Goal: Transaction & Acquisition: Book appointment/travel/reservation

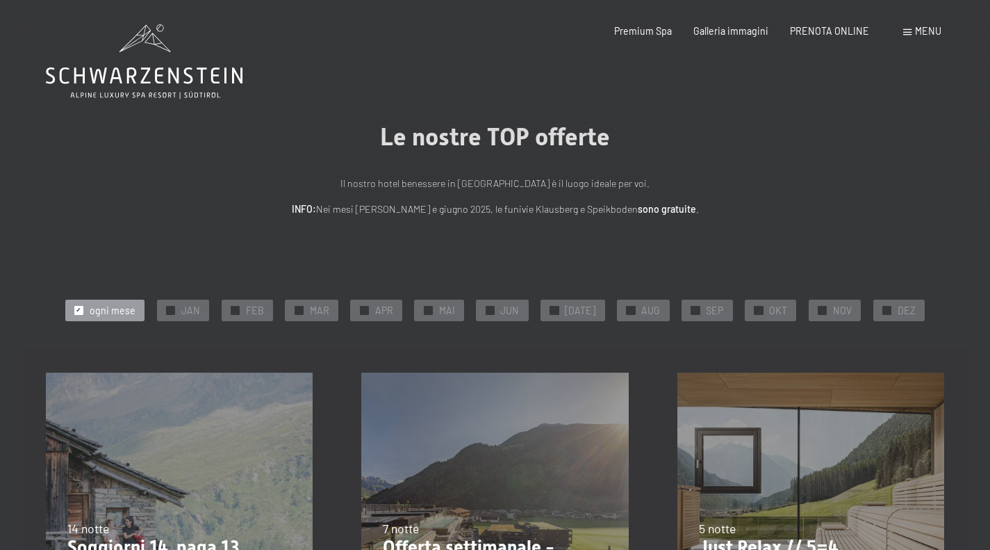
click at [883, 311] on div "✓ DEZ" at bounding box center [899, 310] width 51 height 21
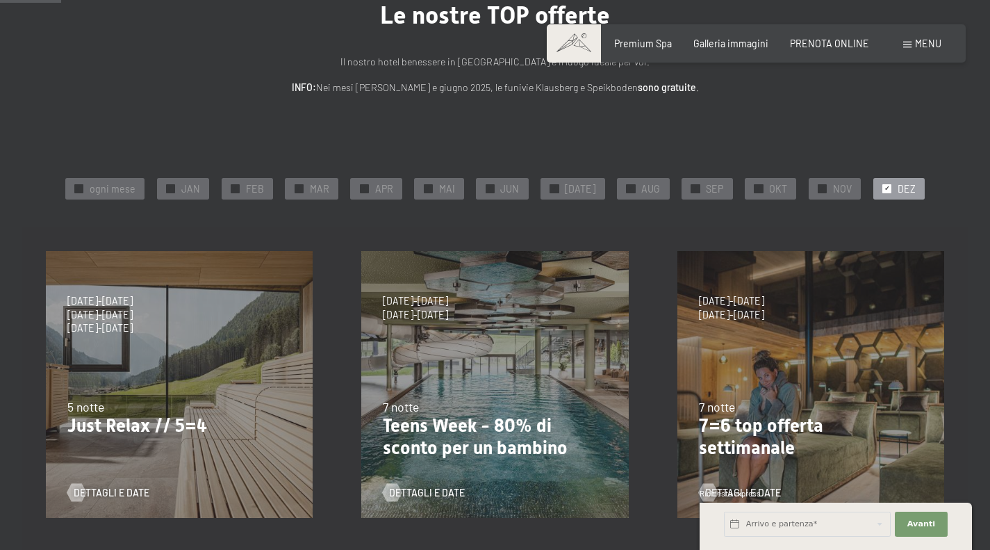
scroll to position [139, 0]
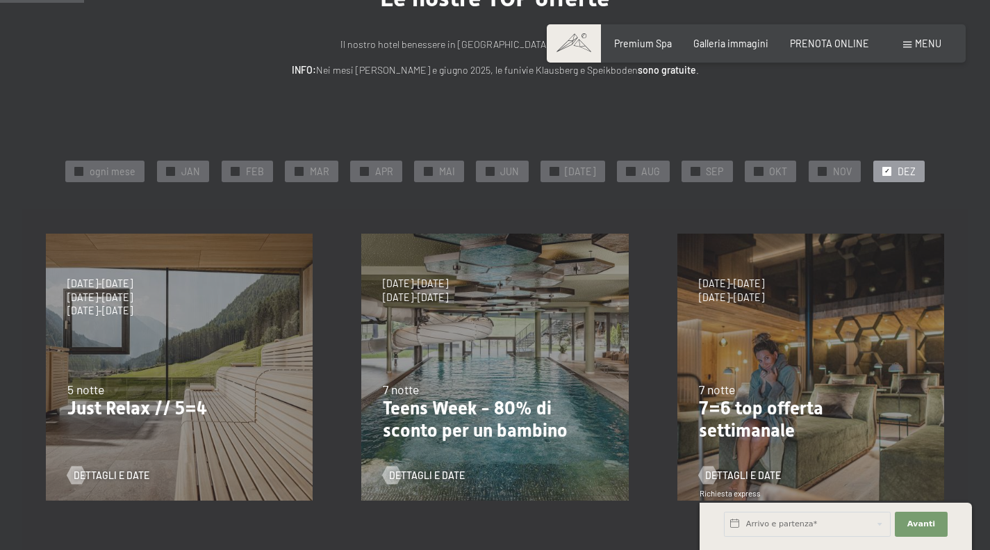
click at [172, 175] on div "✓ JAN" at bounding box center [183, 171] width 52 height 21
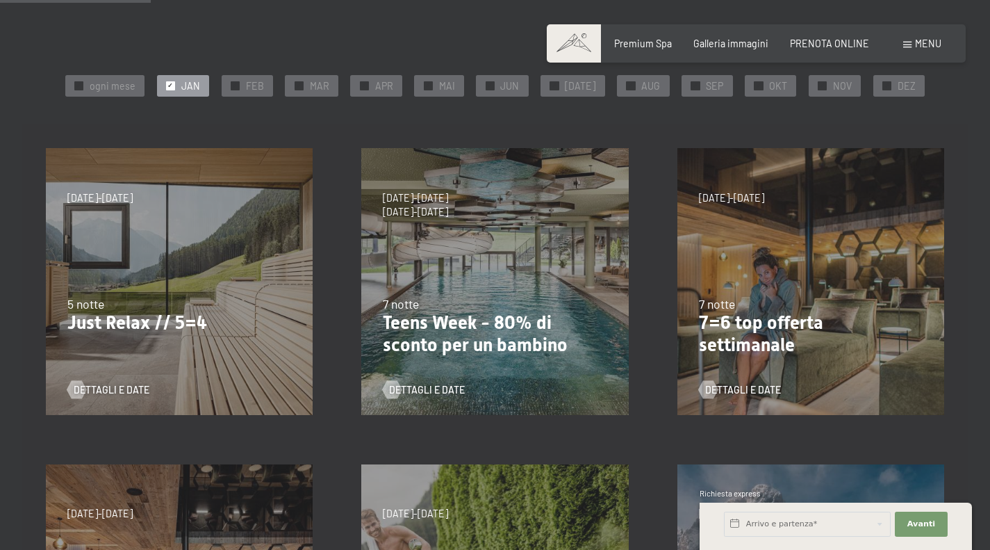
scroll to position [208, 0]
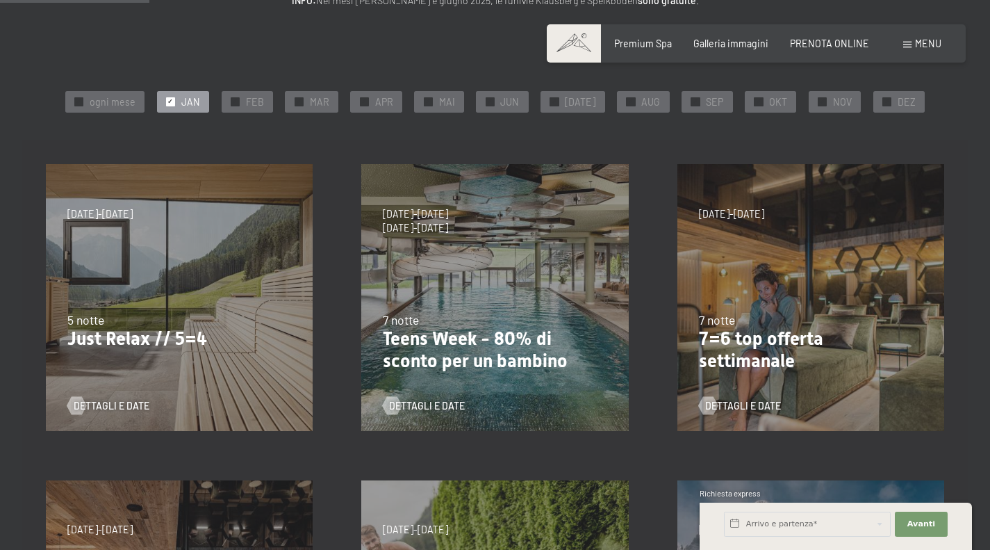
click at [238, 103] on span "✓" at bounding box center [235, 101] width 6 height 8
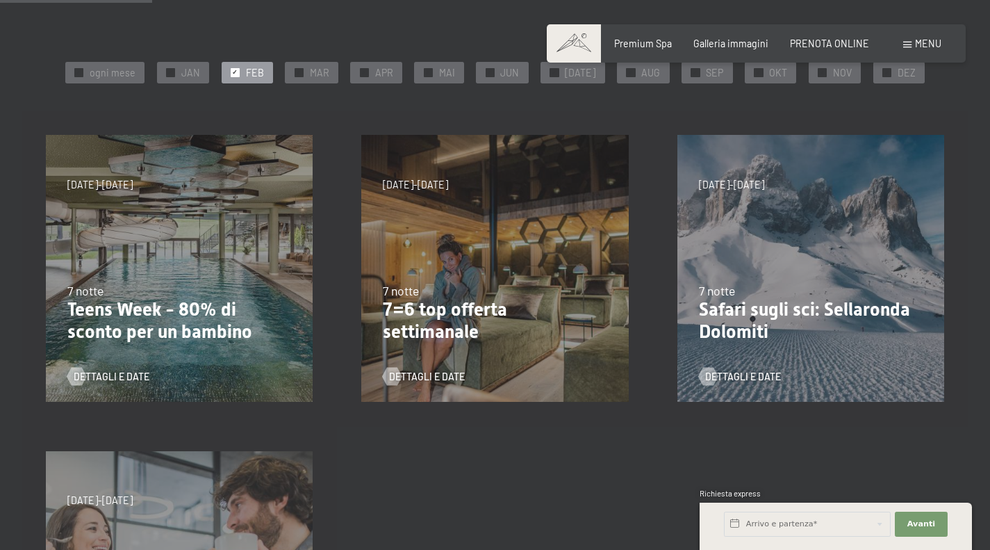
scroll to position [278, 0]
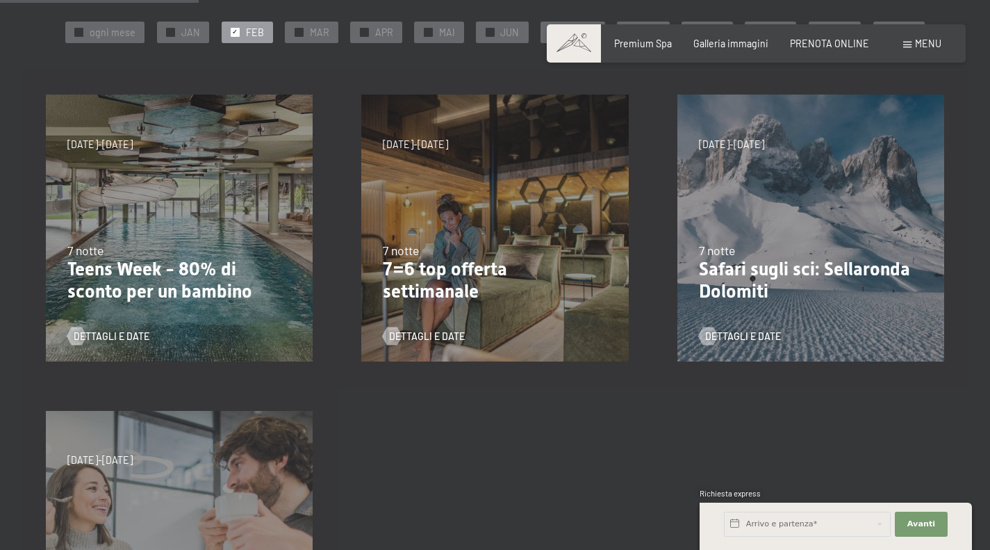
click at [302, 36] on span "✓" at bounding box center [299, 32] width 6 height 8
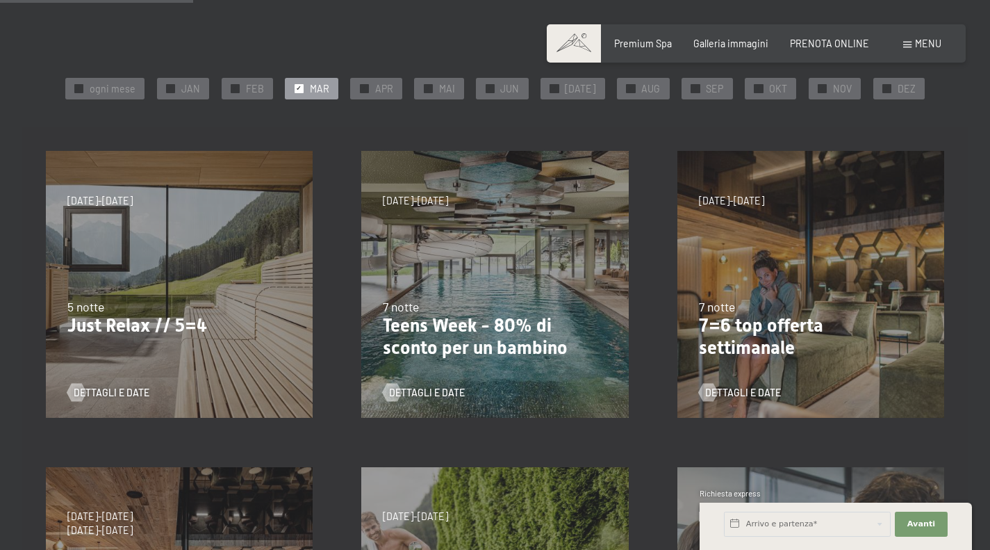
scroll to position [208, 0]
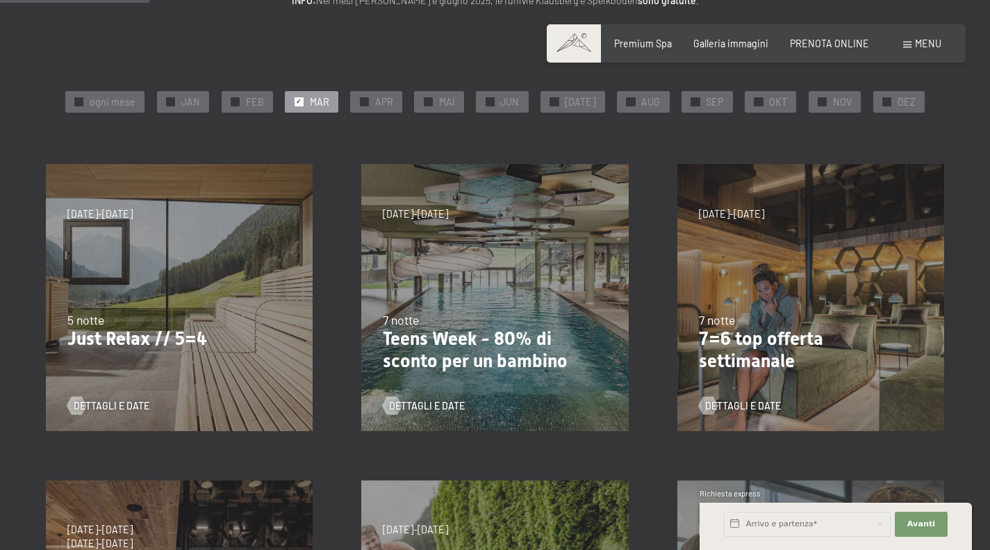
click at [195, 104] on span "JAN" at bounding box center [190, 102] width 19 height 14
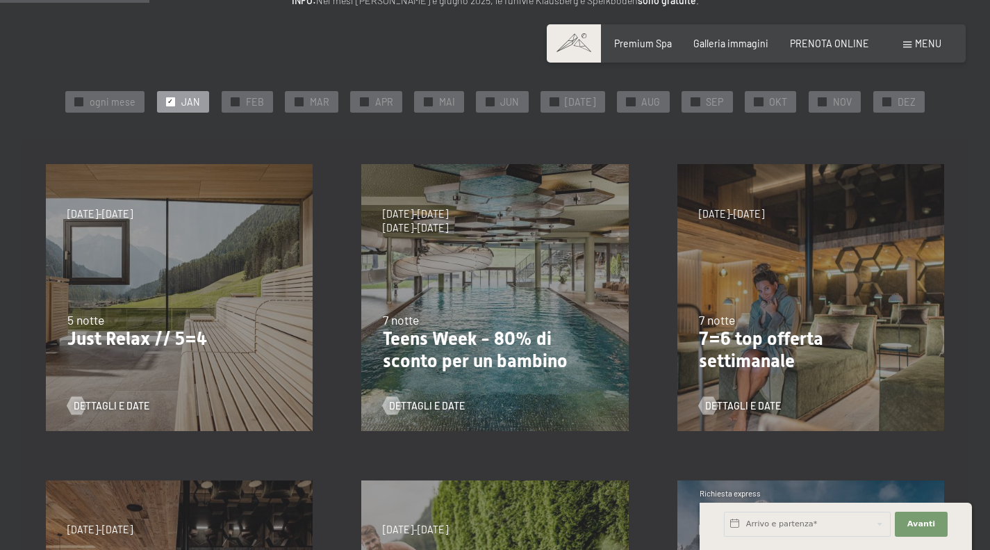
click at [236, 104] on div "✓ FEB" at bounding box center [247, 101] width 51 height 21
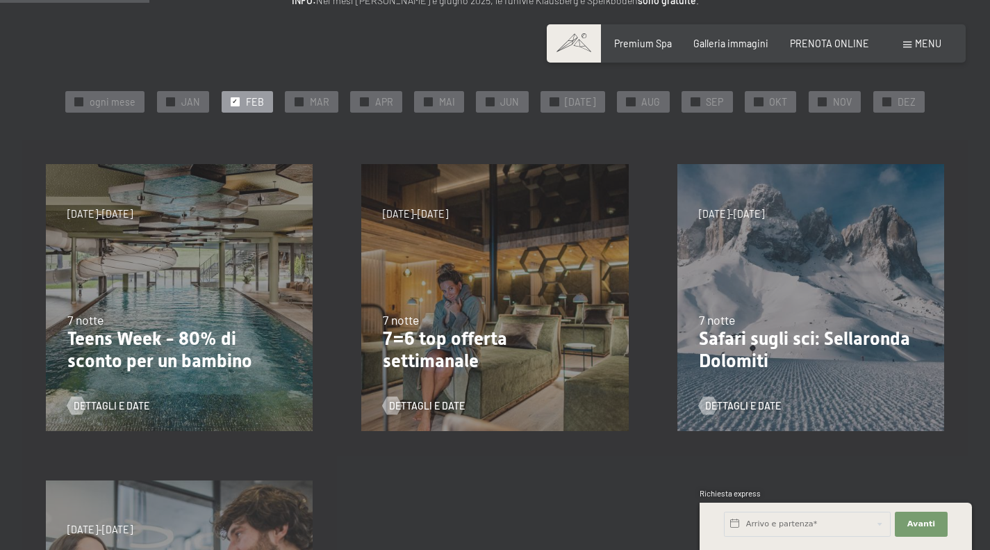
click at [120, 104] on span "ogni mese" at bounding box center [113, 102] width 46 height 14
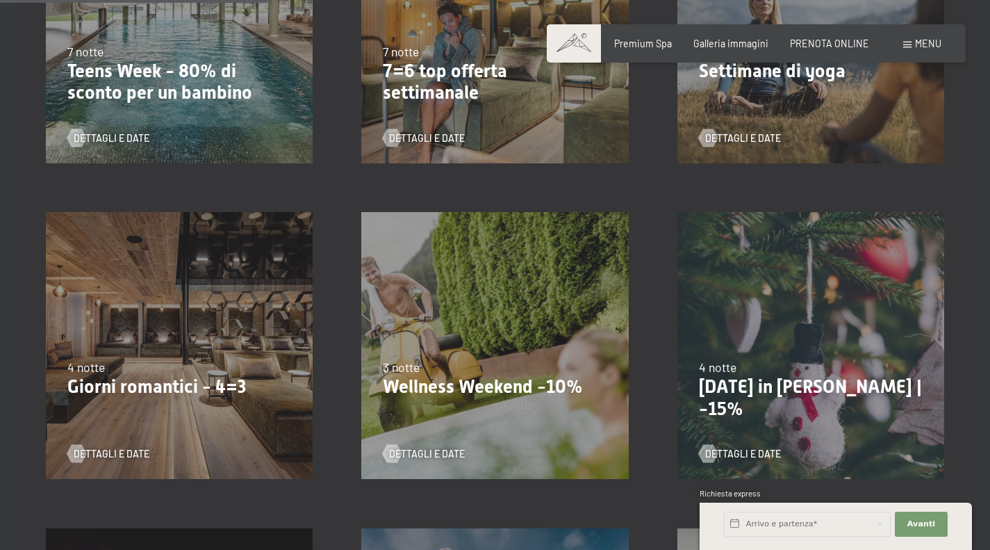
scroll to position [834, 0]
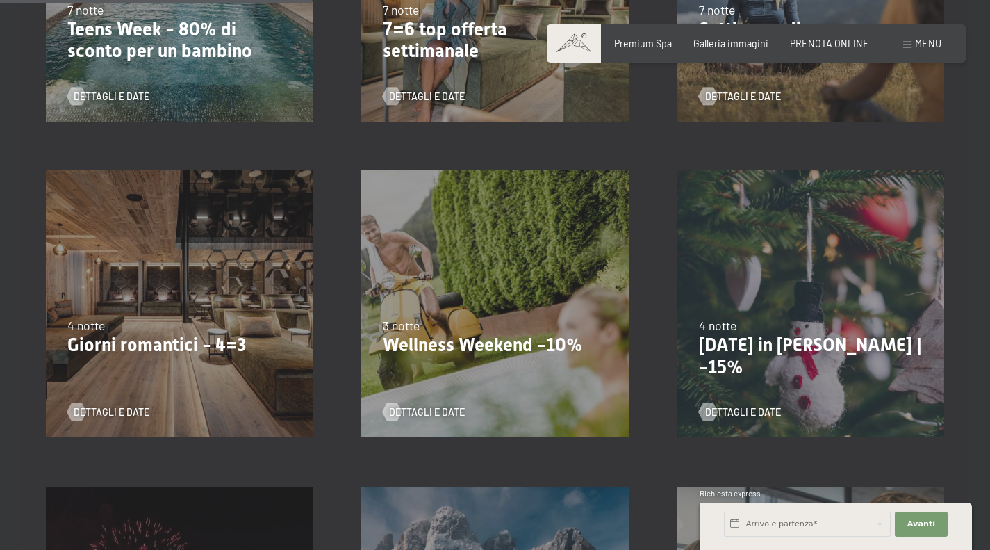
click at [137, 242] on div "9/11/2025-5/12/2025 8/12/2025-19/12/2025 11/1/2026-23/1/2026 8/3/2026-27/3/2026…" at bounding box center [180, 304] width 316 height 316
click at [81, 411] on div at bounding box center [76, 412] width 10 height 18
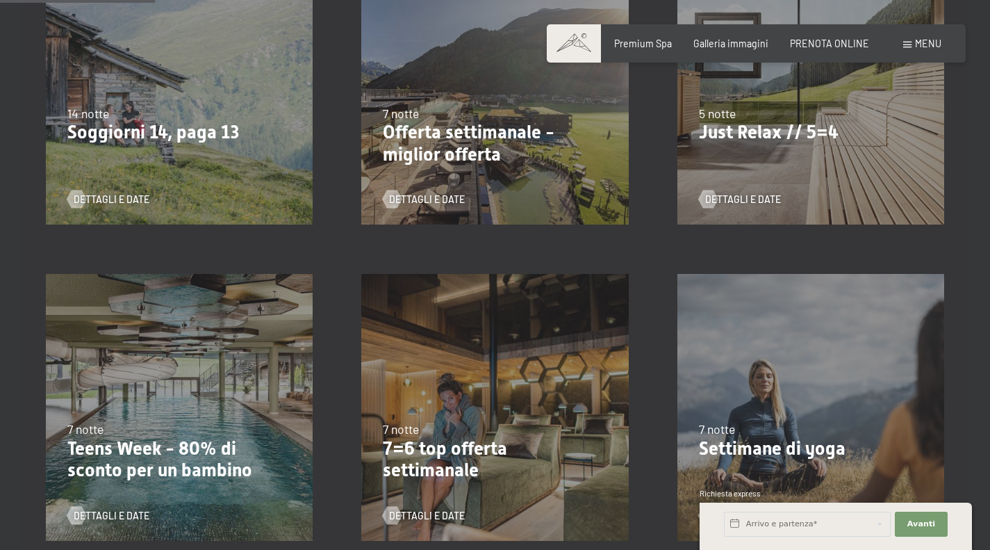
scroll to position [414, 0]
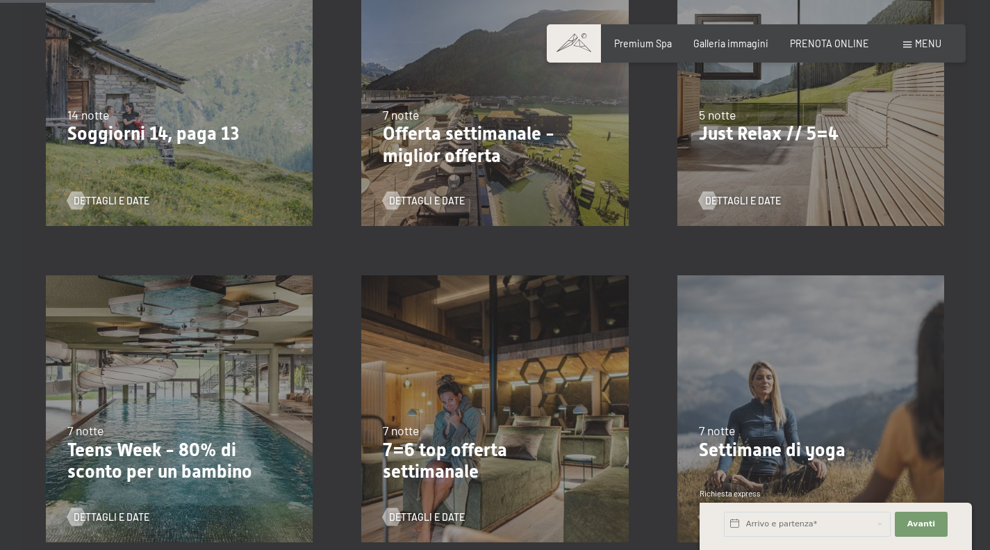
click at [701, 179] on div "Dettagli e Date" at bounding box center [806, 192] width 215 height 32
click at [711, 195] on div at bounding box center [708, 201] width 10 height 18
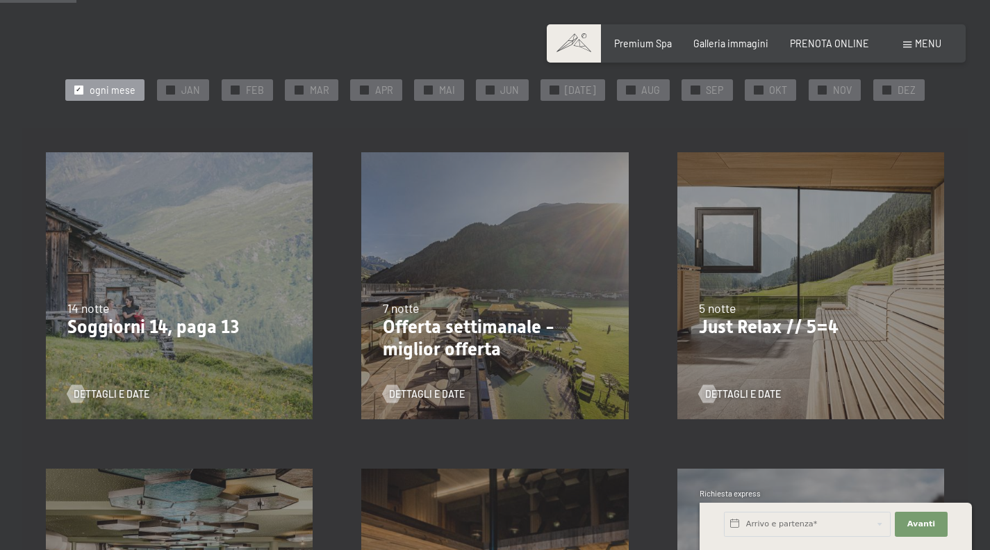
scroll to position [205, 0]
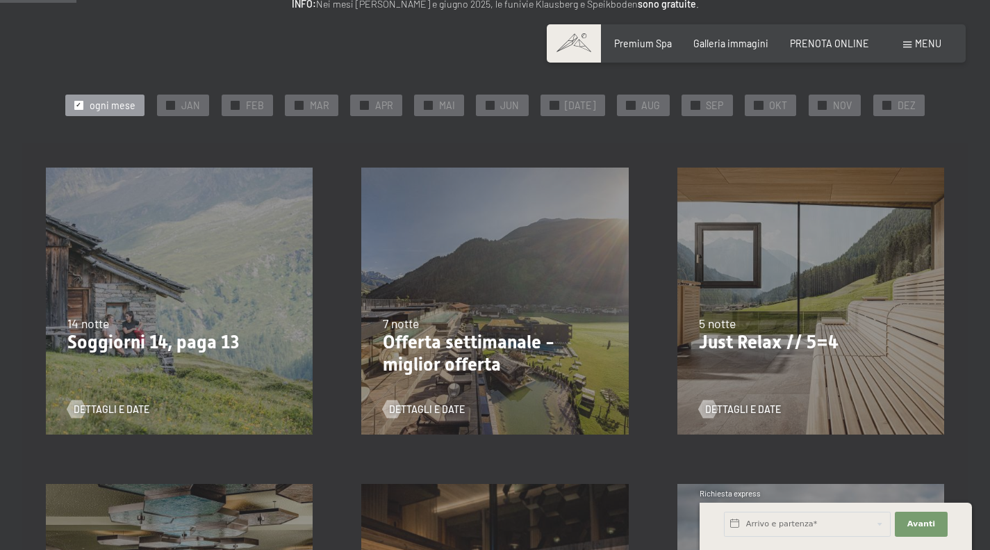
click at [200, 106] on span "JAN" at bounding box center [190, 106] width 19 height 14
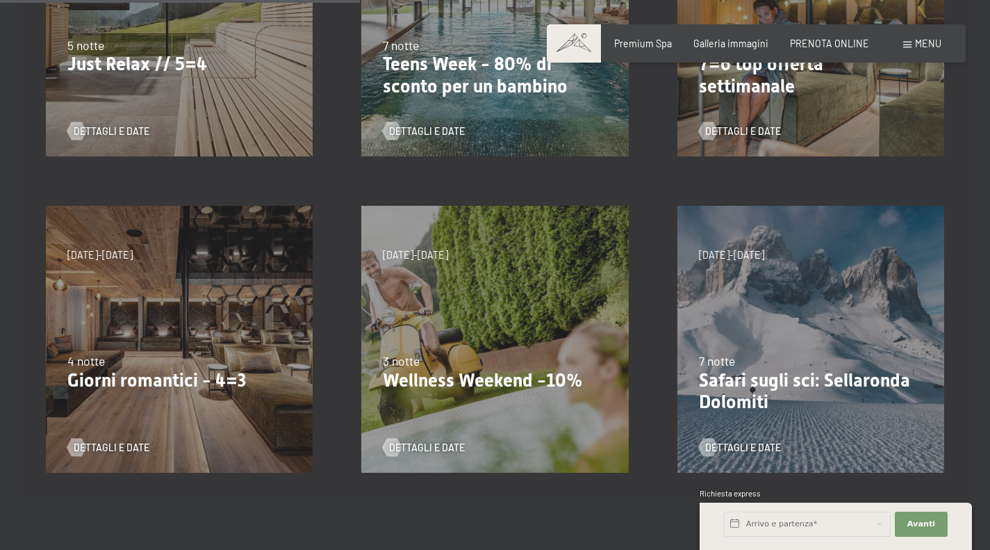
scroll to position [553, 0]
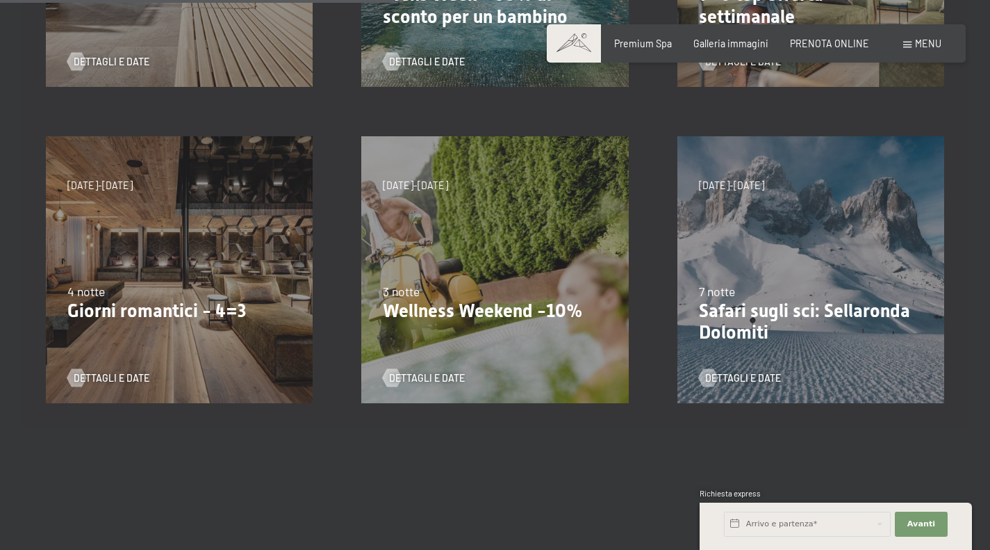
click at [106, 371] on span "Dettagli e Date" at bounding box center [112, 378] width 76 height 14
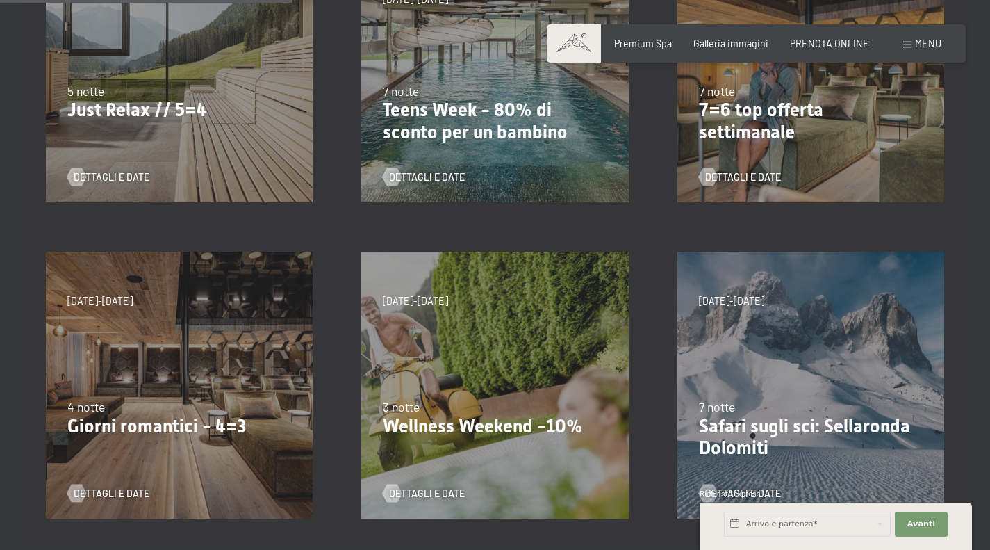
scroll to position [344, 0]
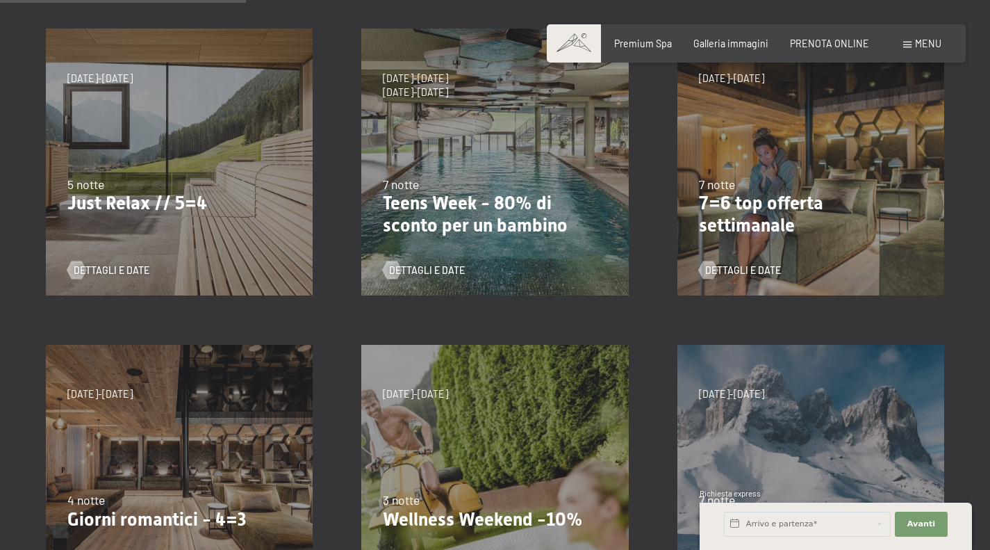
click at [100, 165] on div "24/9/2025-3/10/2025 26/10/2025-31/10/2025 21/12/2025-26/12/2025 4/1/2026-23/1/2…" at bounding box center [180, 162] width 316 height 316
drag, startPoint x: 104, startPoint y: 233, endPoint x: 104, endPoint y: 240, distance: 7.6
click at [104, 234] on div "24/9/2025-3/10/2025 26/10/2025-31/10/2025 21/12/2025-26/12/2025 4/1/2026-23/1/2…" at bounding box center [180, 162] width 316 height 316
click at [104, 268] on span "Dettagli e Date" at bounding box center [112, 270] width 76 height 14
click at [145, 436] on div "9/11/2025-5/12/2025 8/12/2025-19/12/2025 11/1/2026-23/1/2026 8/3/2026-27/3/2026…" at bounding box center [180, 478] width 316 height 316
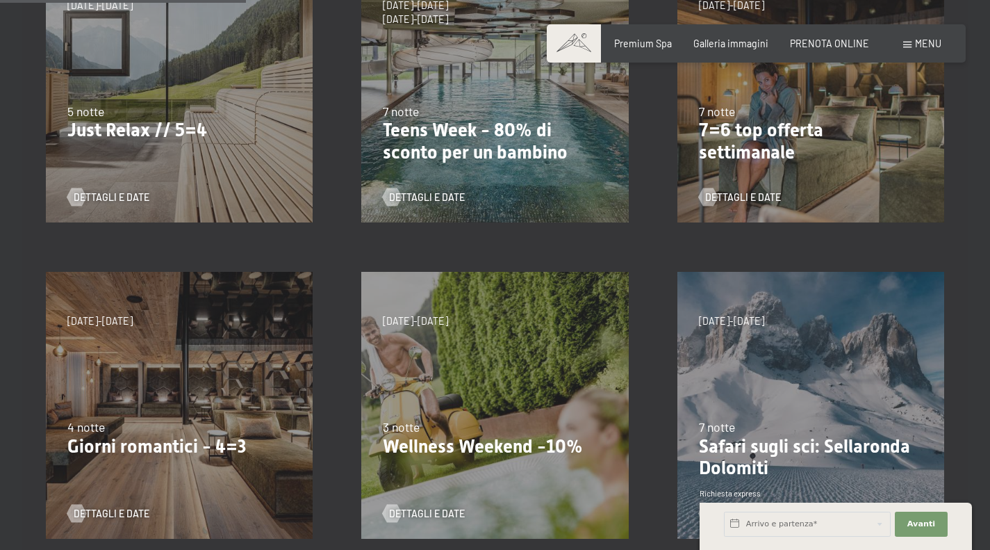
scroll to position [553, 0]
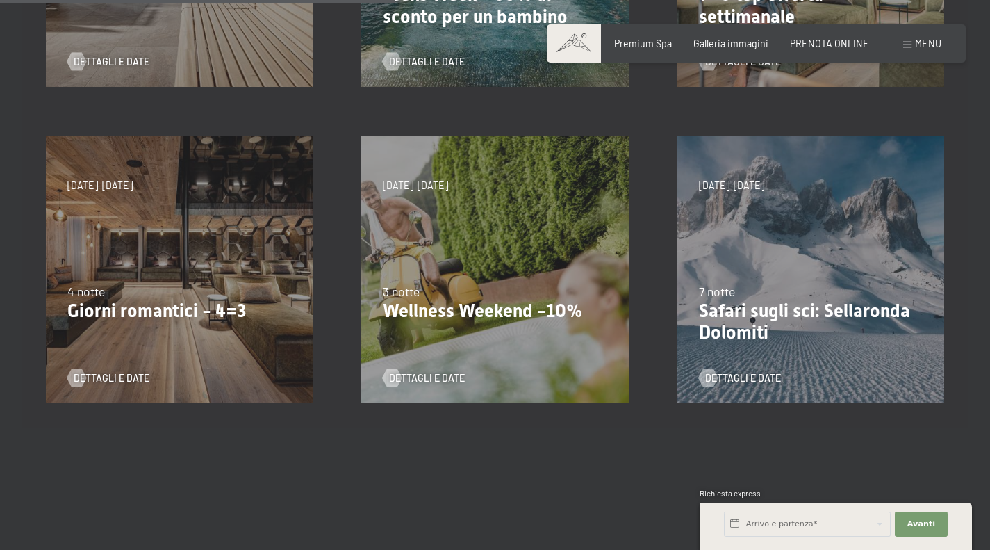
click at [200, 306] on p "Giorni romantici - 4=3" at bounding box center [179, 311] width 224 height 22
click at [117, 376] on span "Dettagli e Date" at bounding box center [112, 378] width 76 height 14
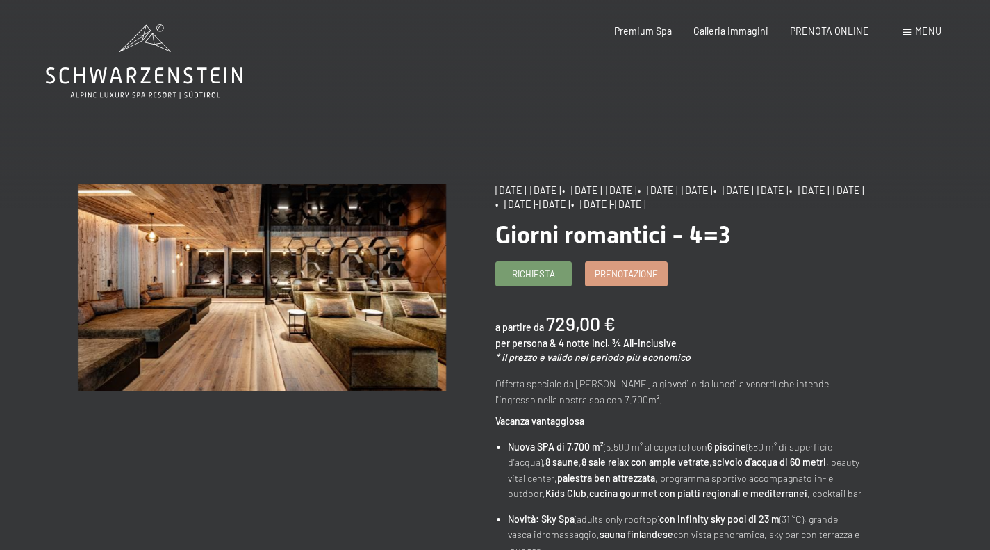
drag, startPoint x: 675, startPoint y: 186, endPoint x: 736, endPoint y: 188, distance: 61.2
click at [736, 188] on div "9/11/2025-5/12/2025 • 8/12/2025-19/12/2025 • 11/1/2026-23/1/2026 • 8/3/2026-27/…" at bounding box center [680, 196] width 368 height 27
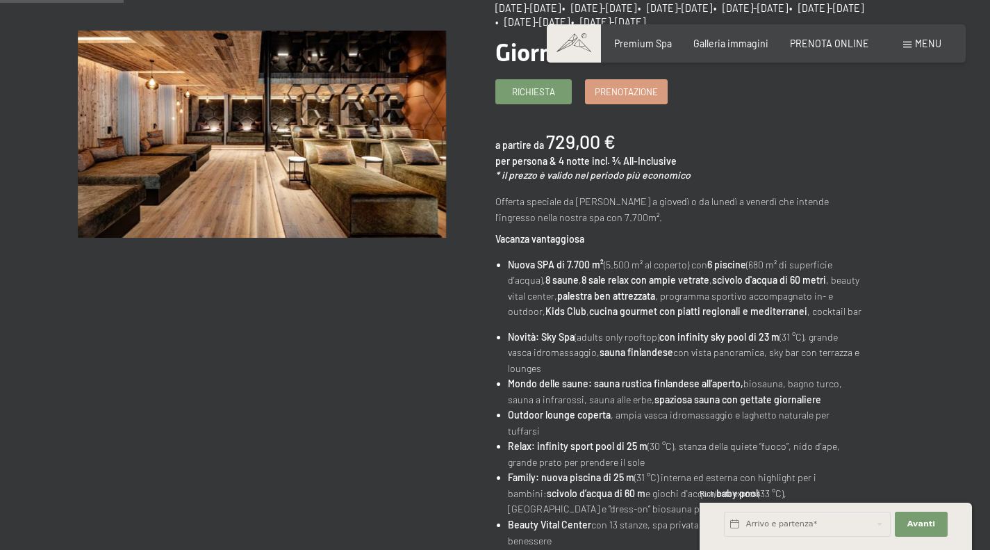
scroll to position [208, 0]
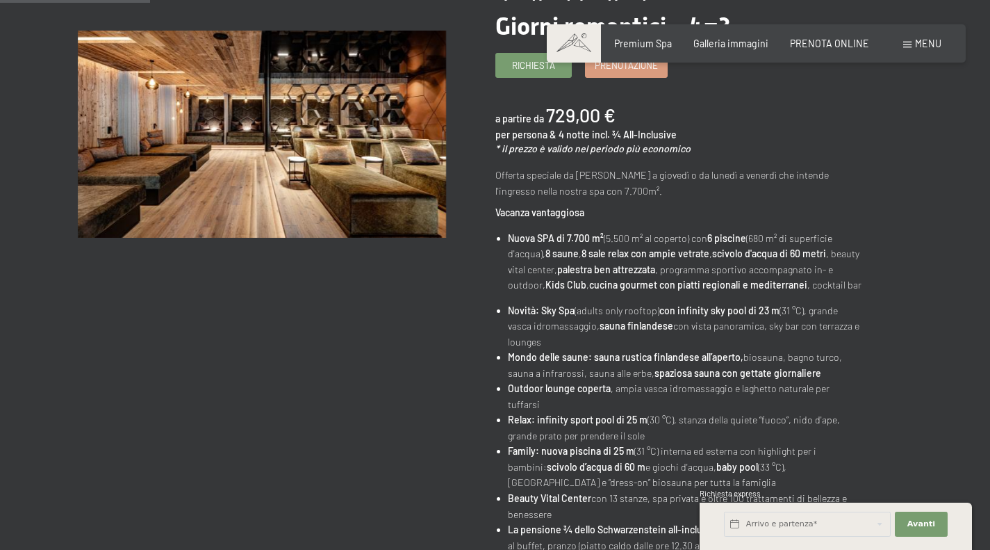
click at [609, 74] on link "Prenotazione" at bounding box center [626, 65] width 81 height 23
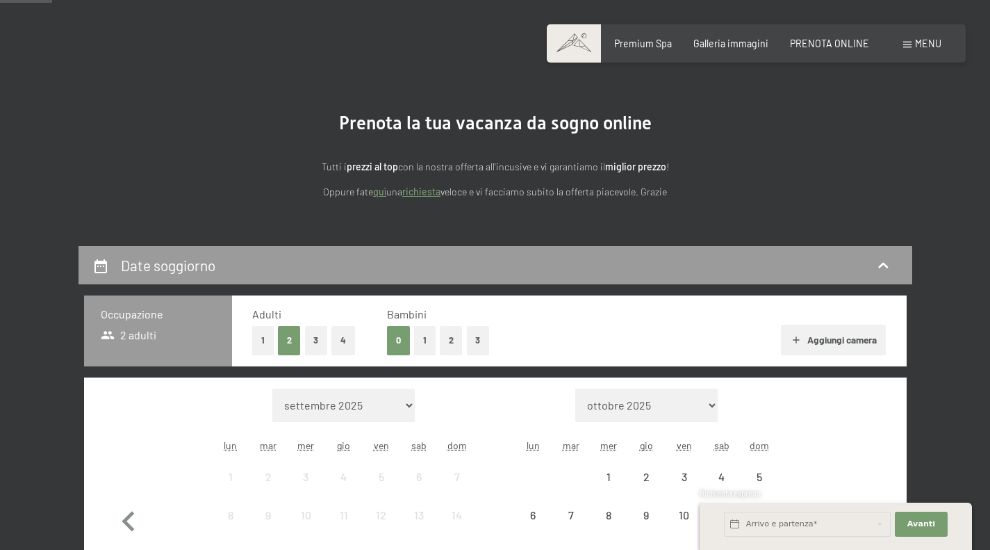
scroll to position [108, 0]
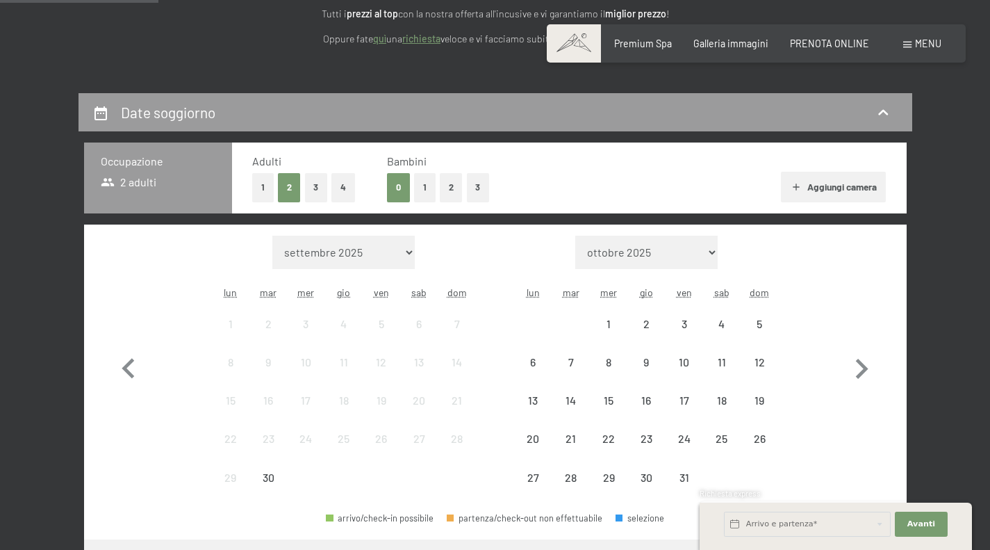
select select "[DATE]"
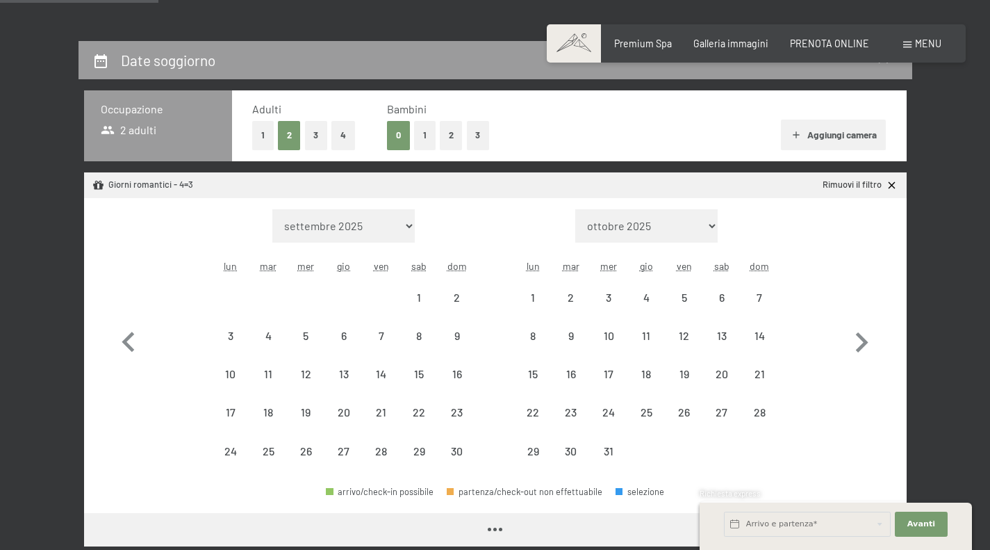
select select "[DATE]"
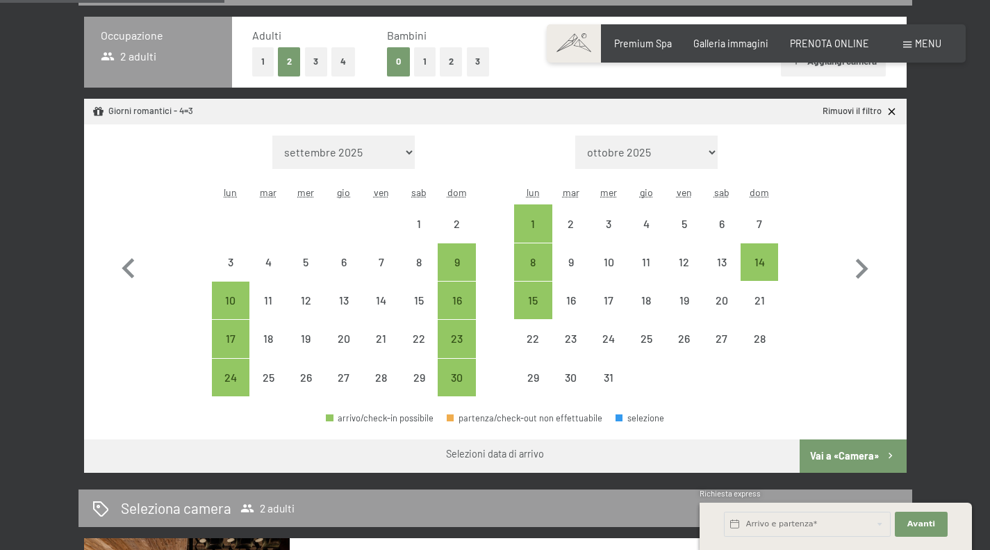
scroll to position [417, 0]
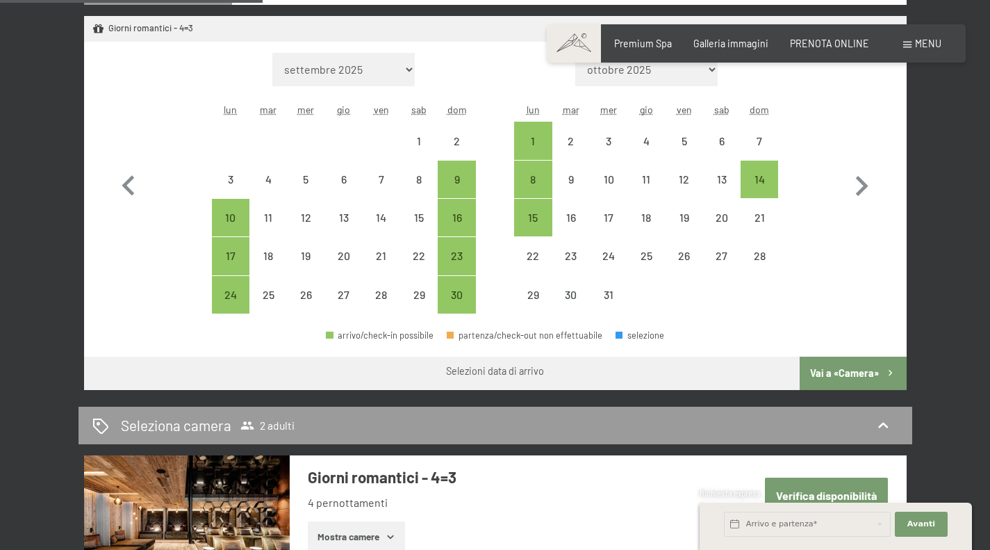
click at [862, 186] on icon "button" at bounding box center [862, 186] width 40 height 40
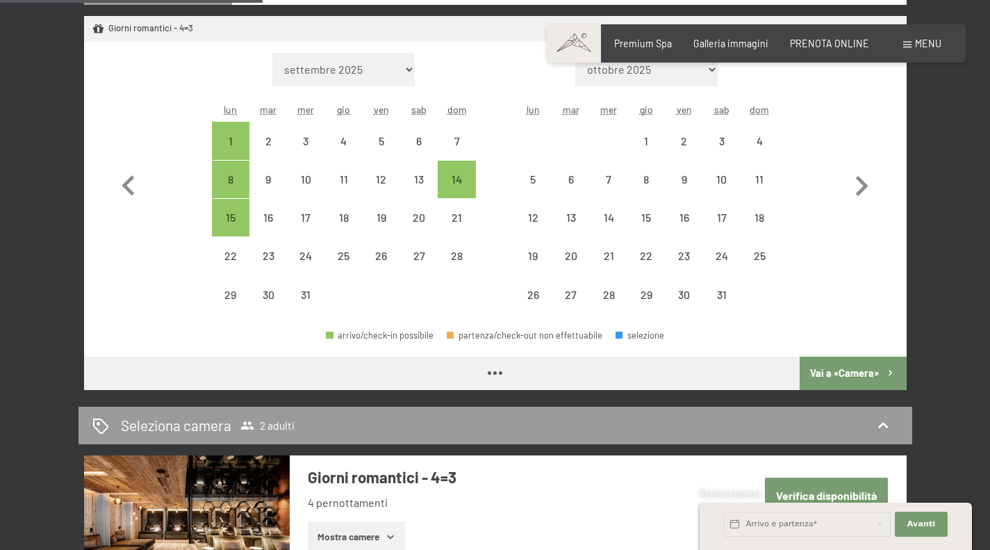
select select "[DATE]"
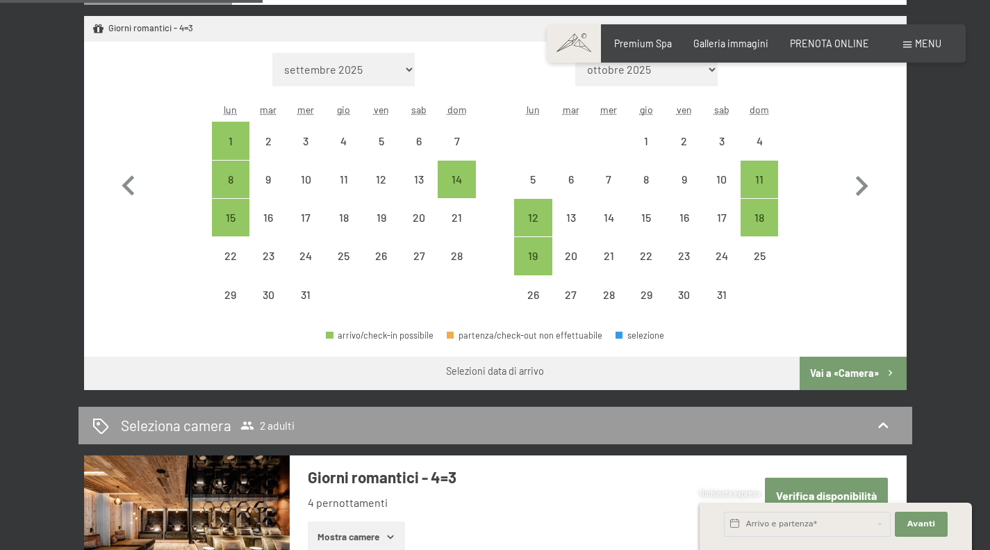
click at [534, 263] on div "19" at bounding box center [533, 267] width 35 height 35
select select "[DATE]"
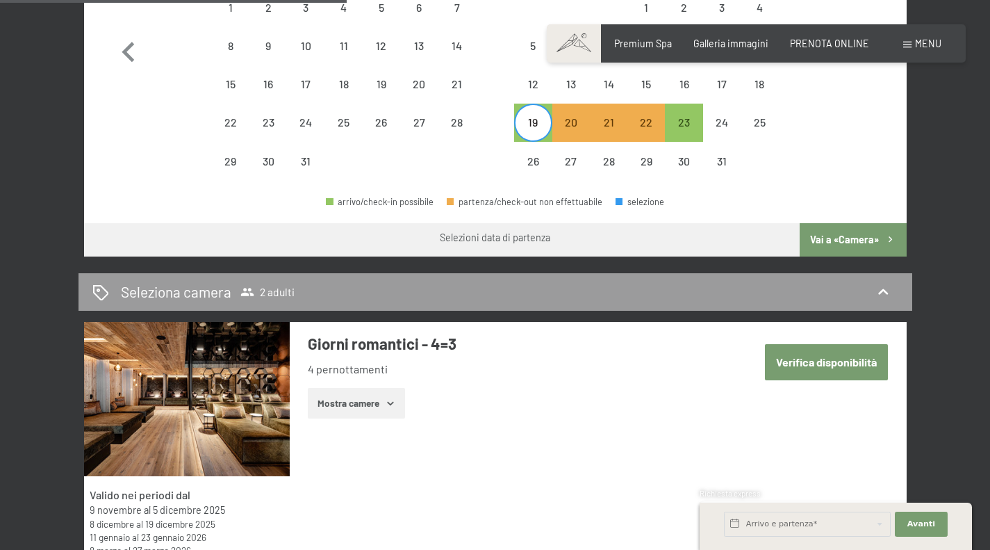
scroll to position [556, 0]
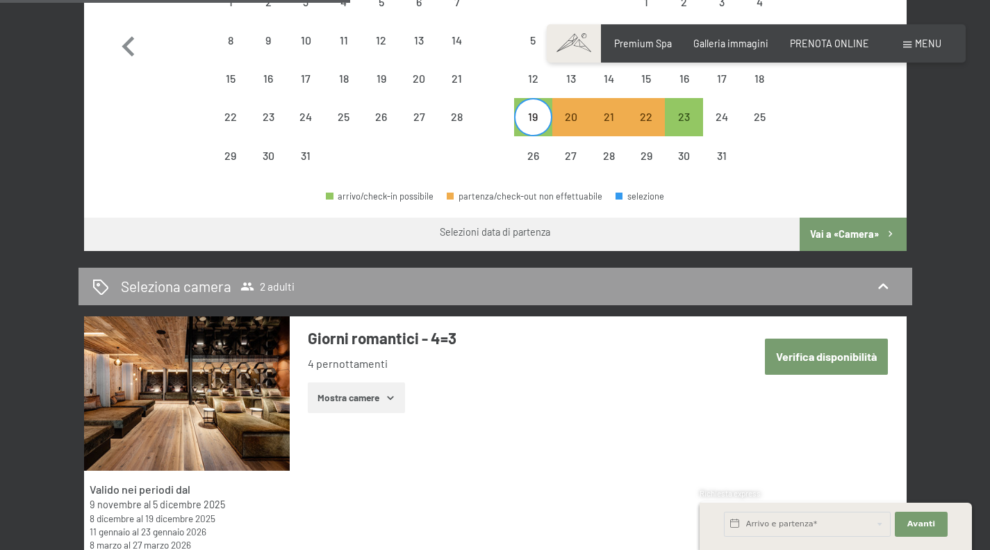
click at [830, 229] on button "Vai a «Camera»" at bounding box center [853, 234] width 106 height 33
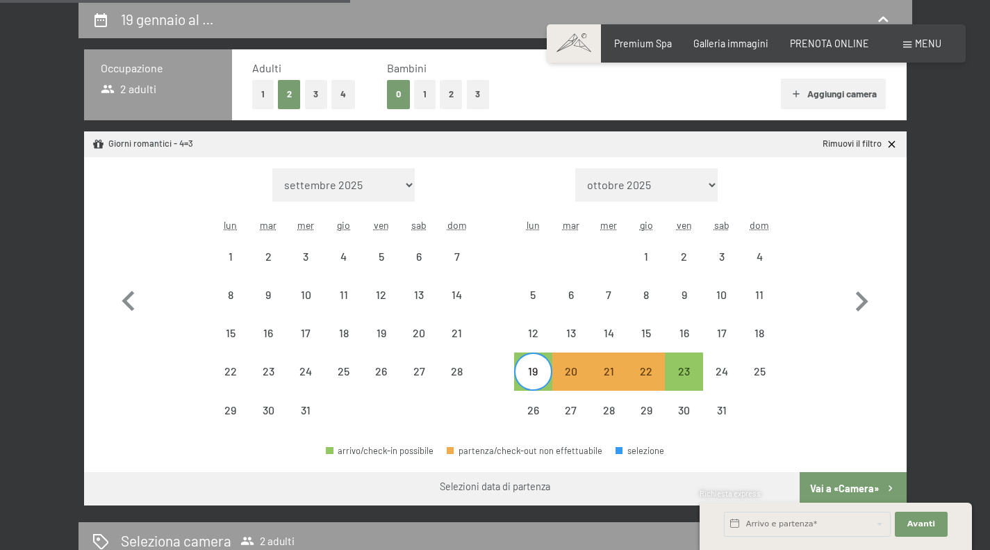
select select "[DATE]"
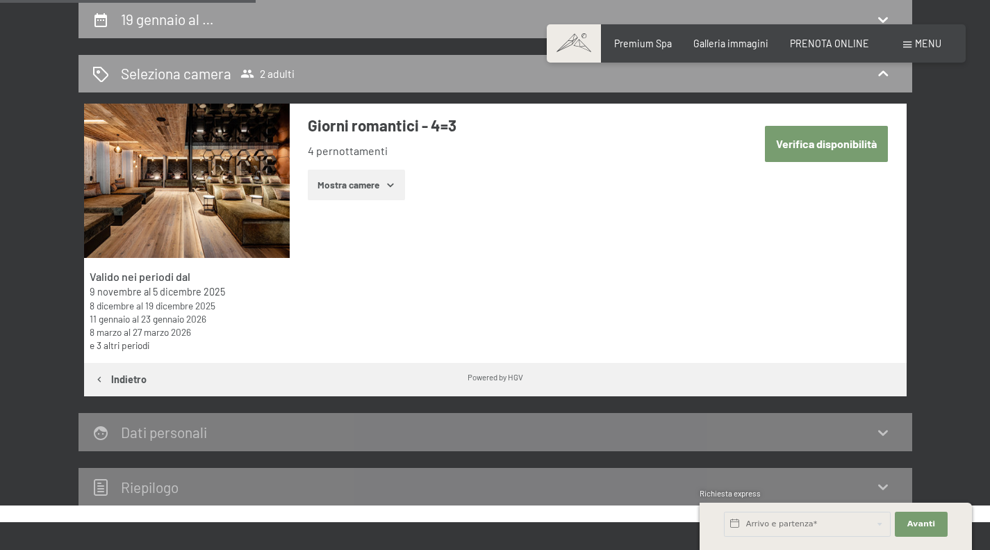
click at [386, 193] on button "Mostra camere" at bounding box center [356, 185] width 97 height 31
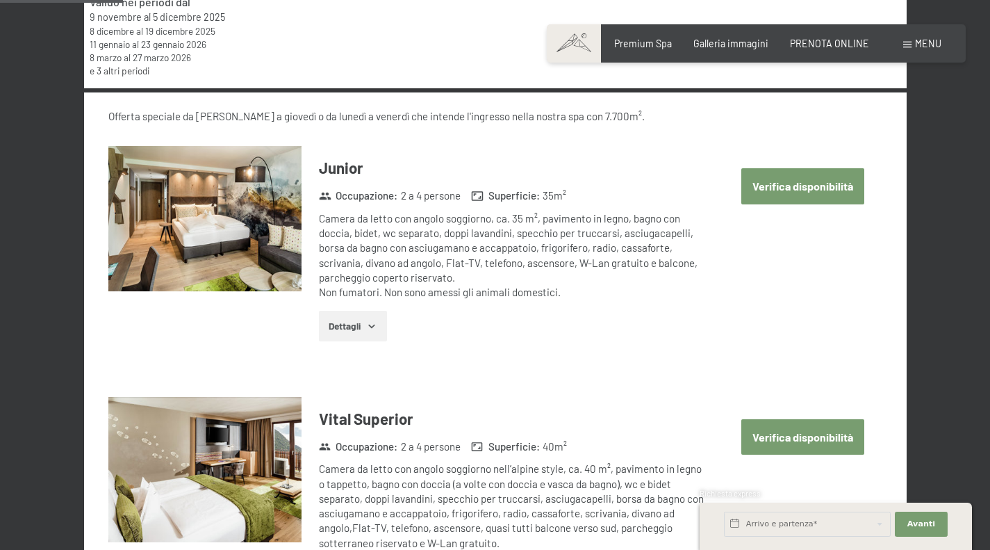
scroll to position [580, 0]
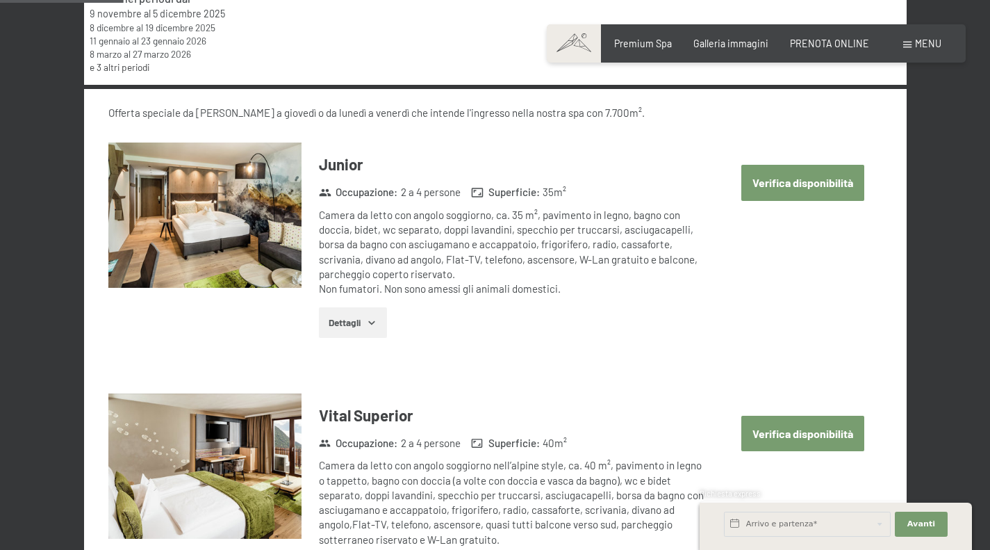
click at [812, 183] on button "Verifica disponibilità" at bounding box center [803, 182] width 123 height 35
select select "[DATE]"
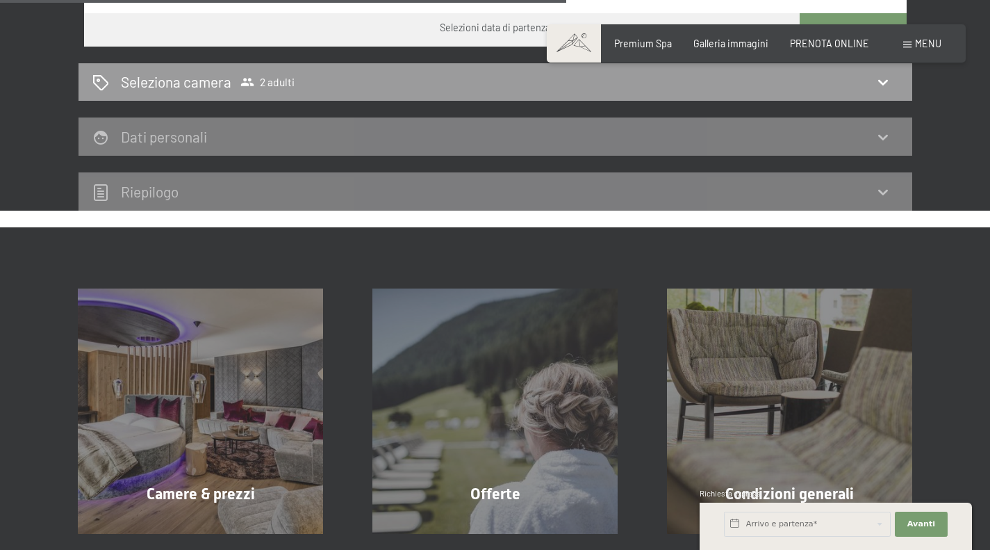
scroll to position [649, 0]
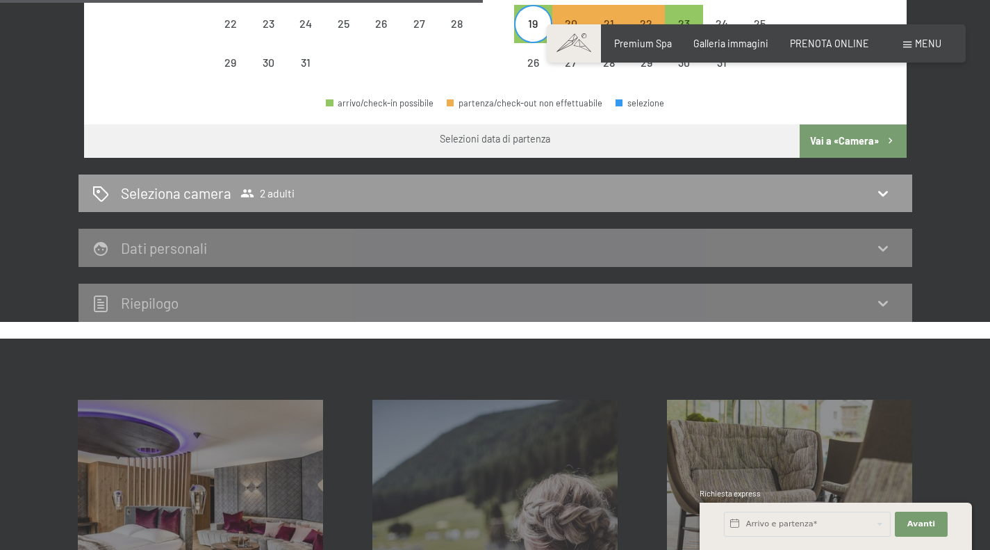
click at [874, 184] on div "Seleziona camera 2 adulti" at bounding box center [495, 193] width 806 height 20
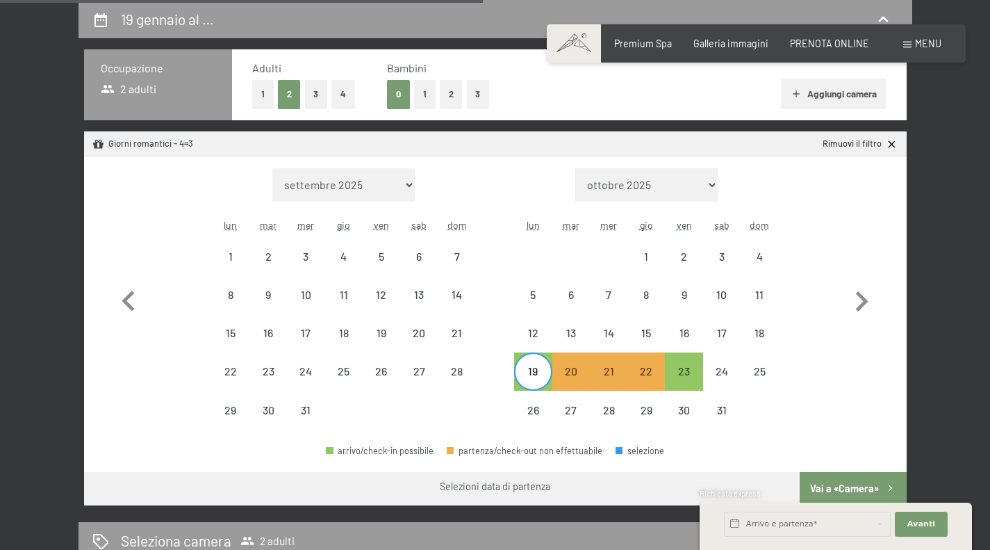
select select "[DATE]"
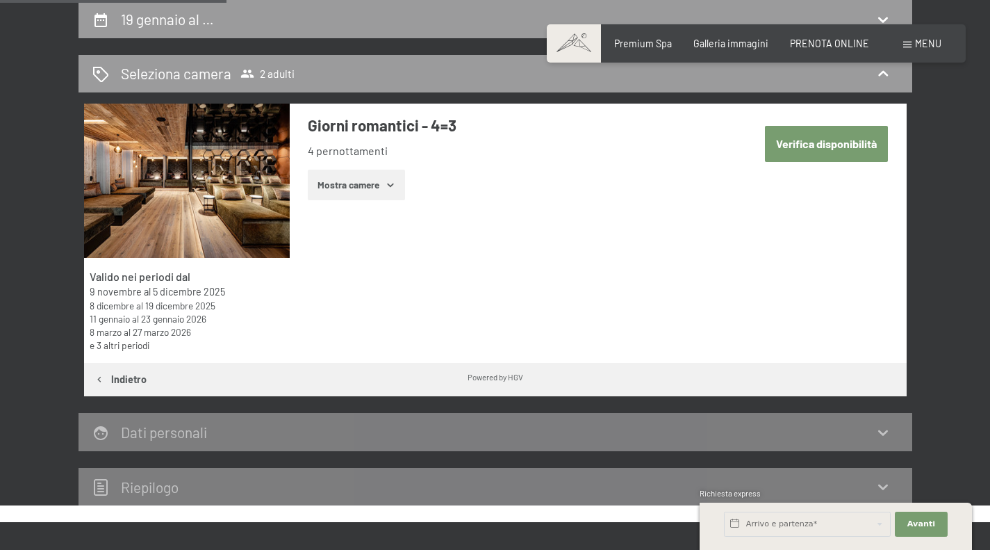
click at [360, 186] on button "Mostra camere" at bounding box center [356, 185] width 97 height 31
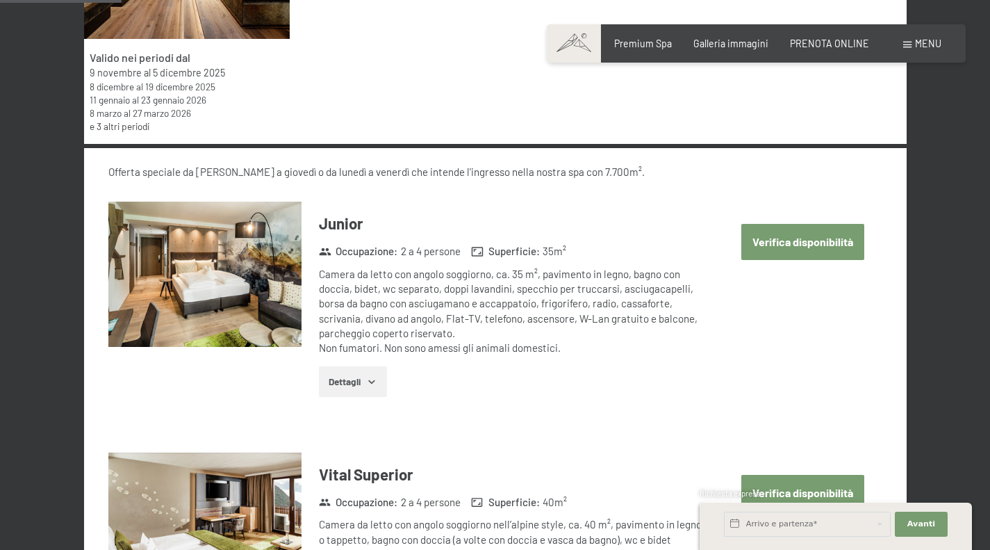
scroll to position [649, 0]
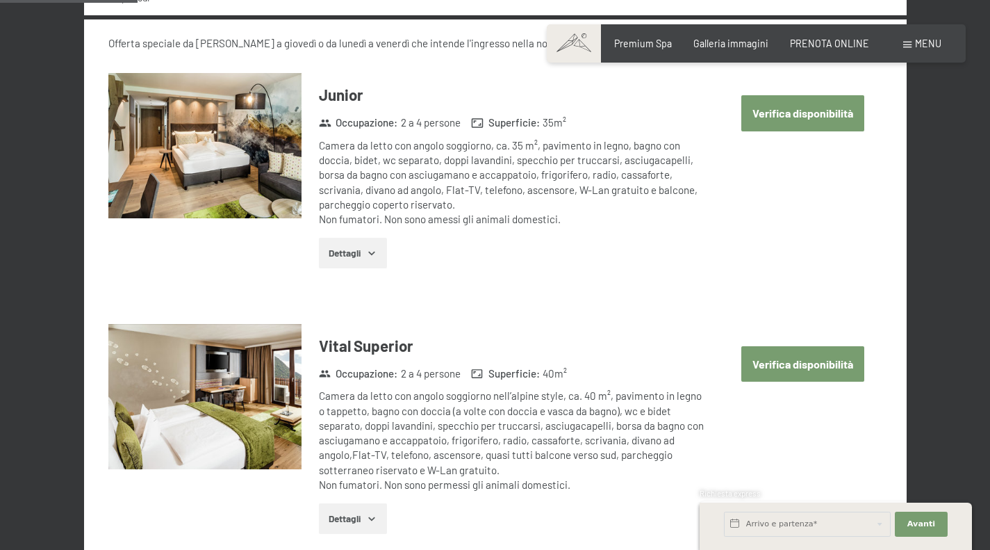
click at [809, 122] on button "Verifica disponibilità" at bounding box center [803, 112] width 123 height 35
select select "[DATE]"
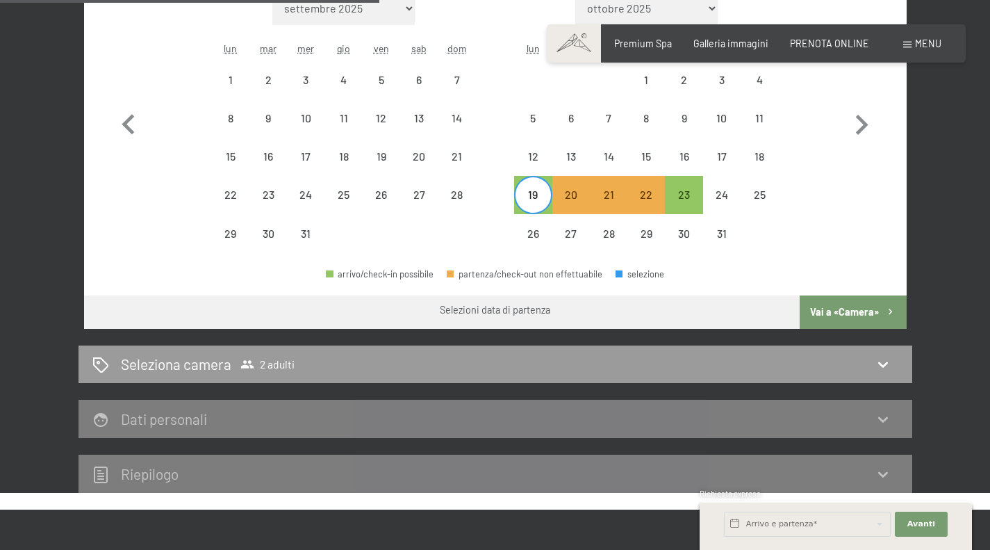
scroll to position [510, 0]
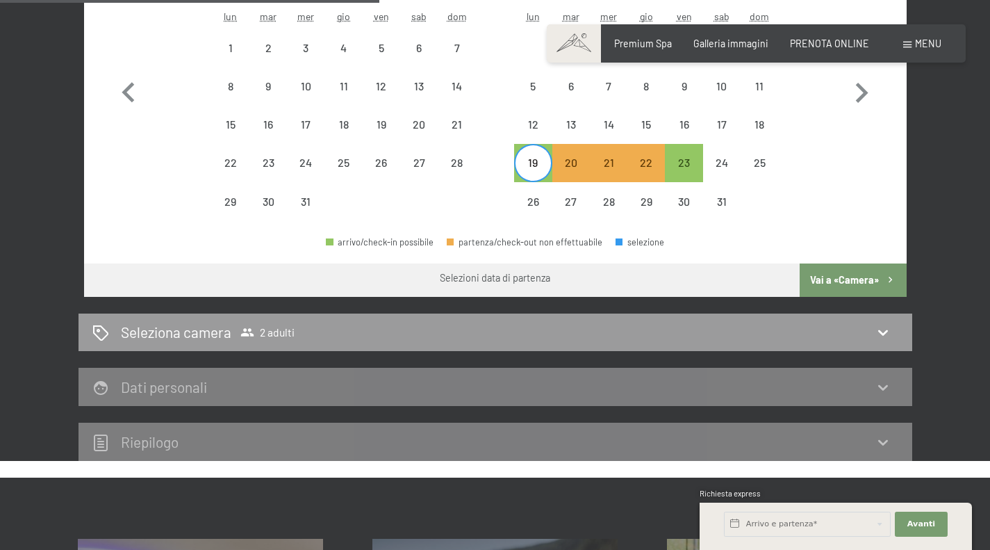
click at [883, 338] on icon at bounding box center [883, 332] width 17 height 17
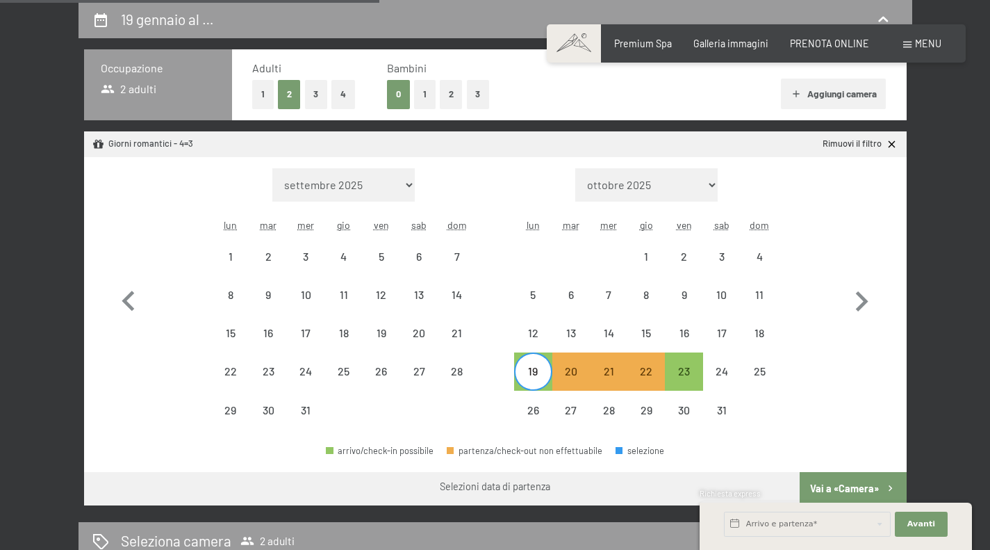
select select "[DATE]"
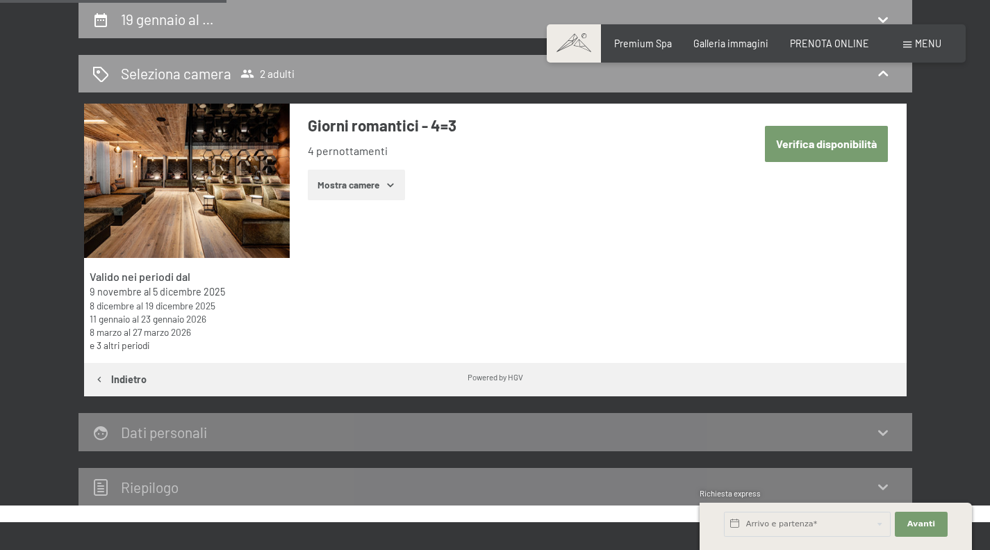
click at [350, 192] on button "Mostra camere" at bounding box center [356, 185] width 97 height 31
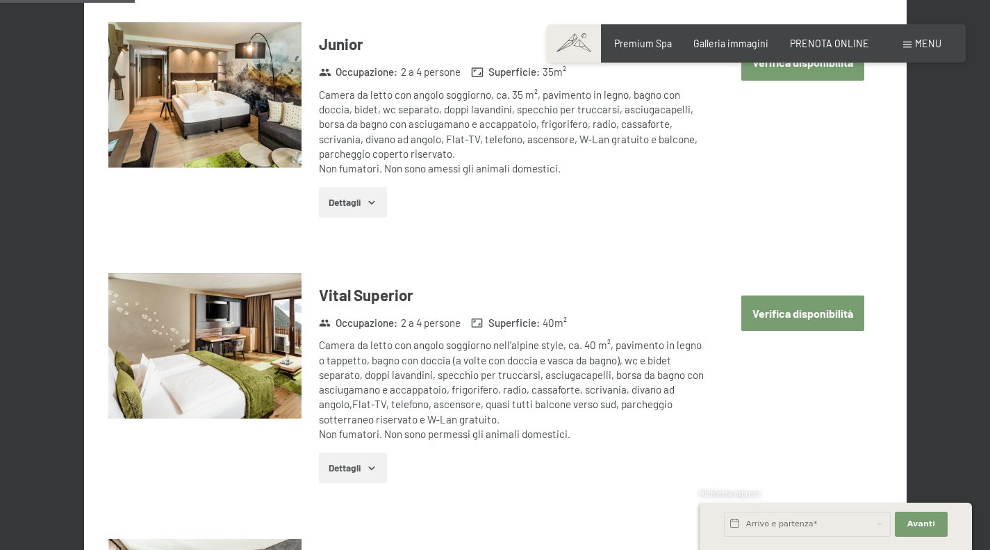
scroll to position [719, 0]
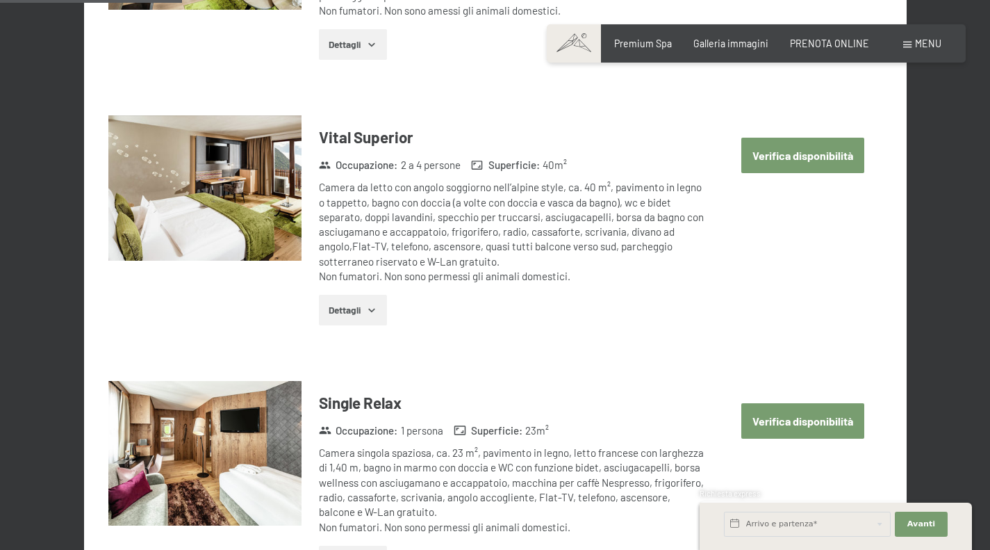
click at [783, 417] on button "Verifica disponibilità" at bounding box center [803, 420] width 123 height 35
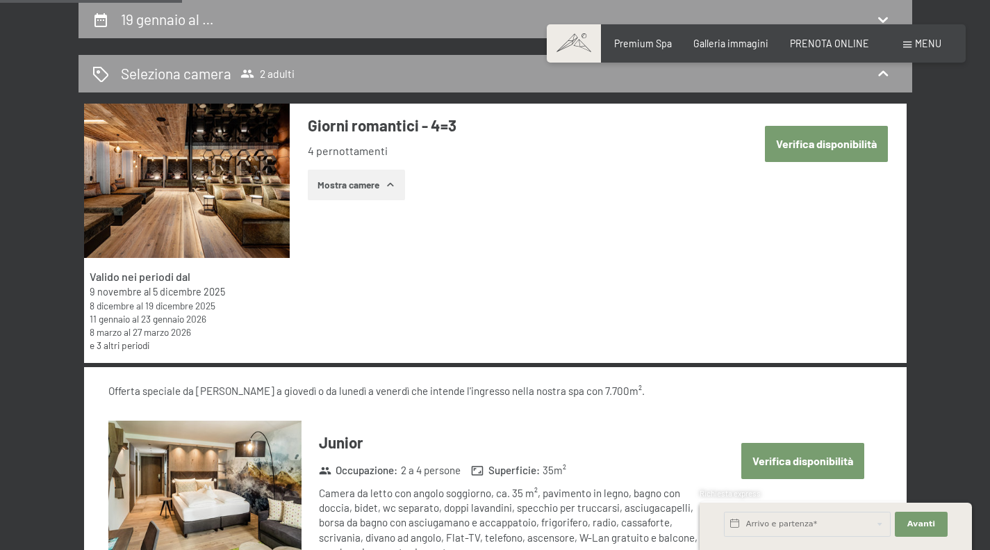
select select "[DATE]"
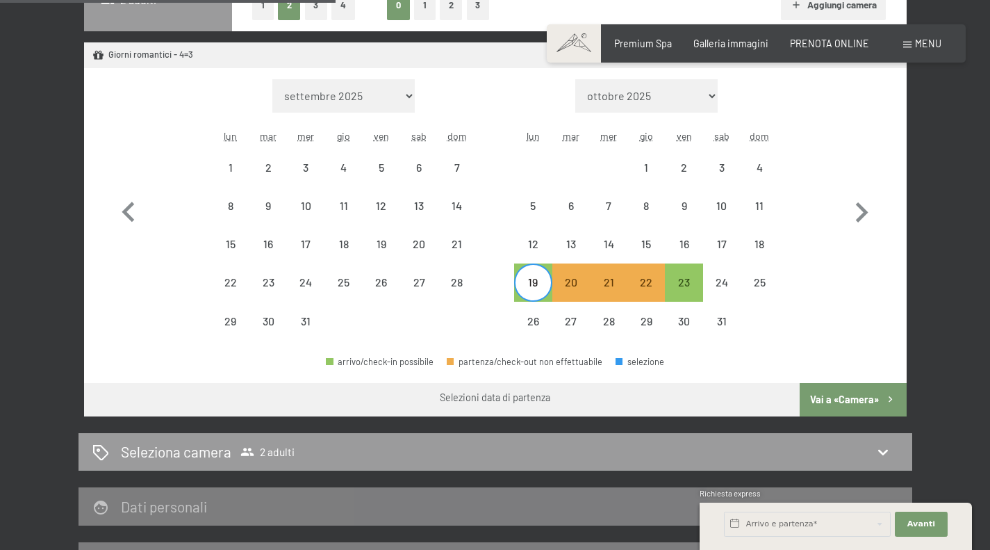
scroll to position [510, 0]
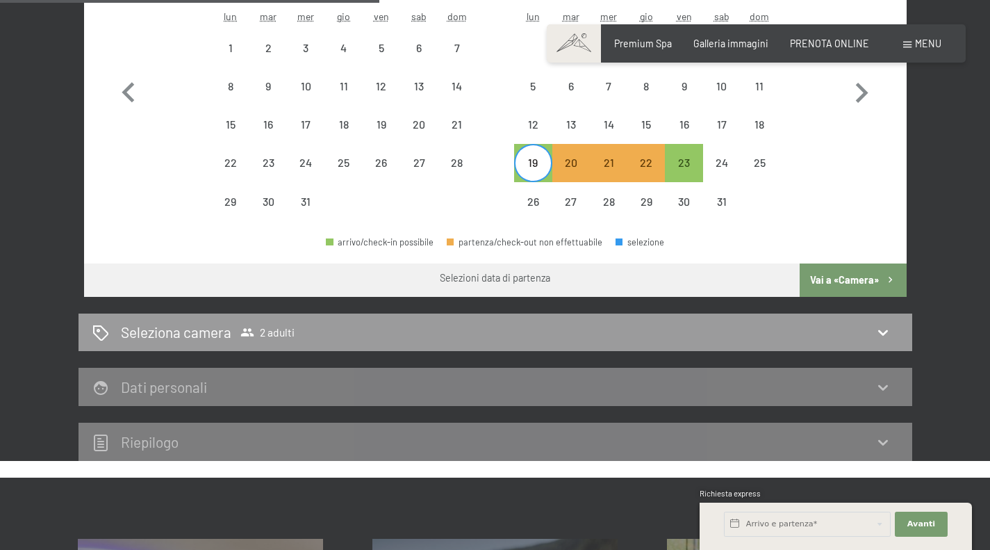
click at [856, 281] on button "Vai a «Camera»" at bounding box center [853, 279] width 106 height 33
select select "[DATE]"
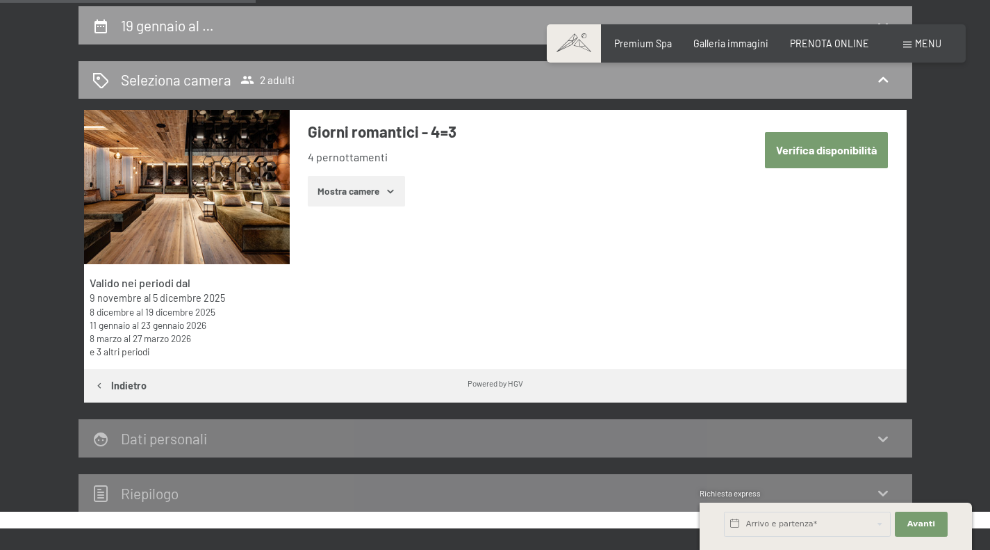
scroll to position [302, 0]
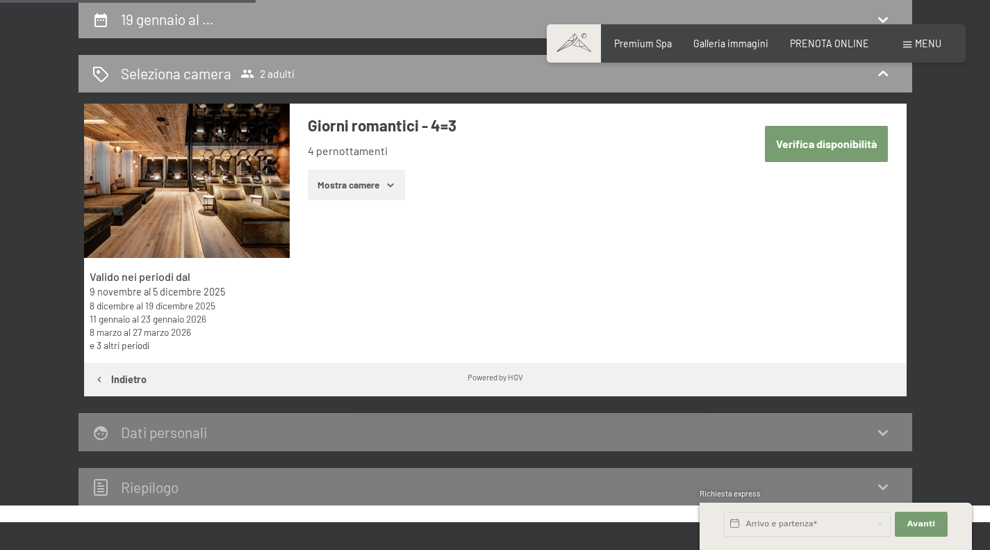
click at [389, 186] on icon "button" at bounding box center [390, 184] width 11 height 11
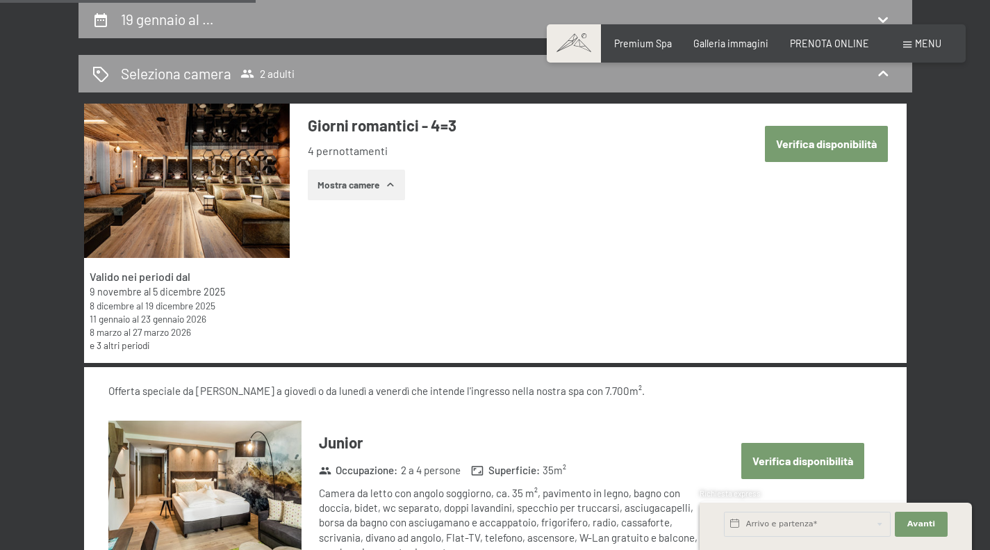
click at [769, 458] on button "Verifica disponibilità" at bounding box center [803, 460] width 123 height 35
select select "[DATE]"
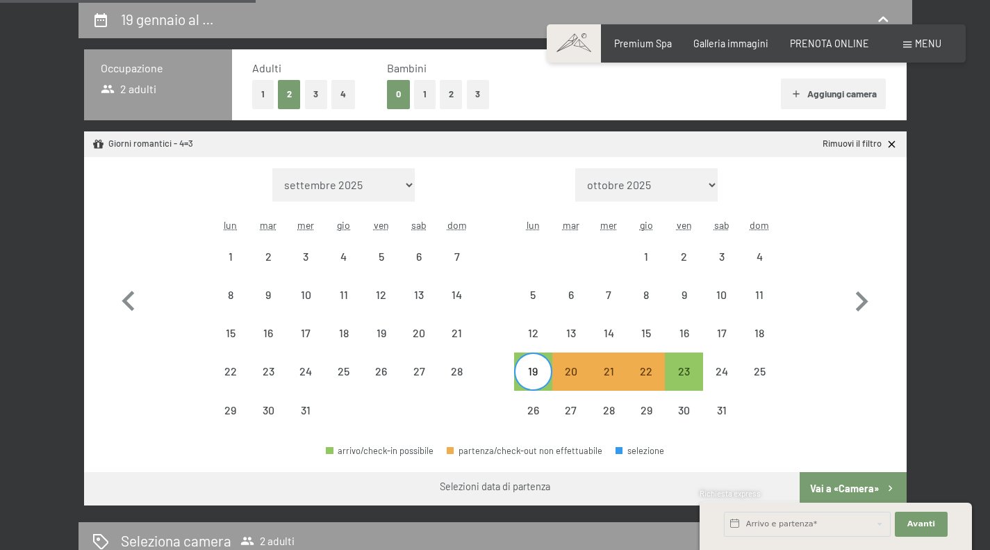
click at [543, 373] on div "19" at bounding box center [533, 383] width 35 height 35
select select "[DATE]"
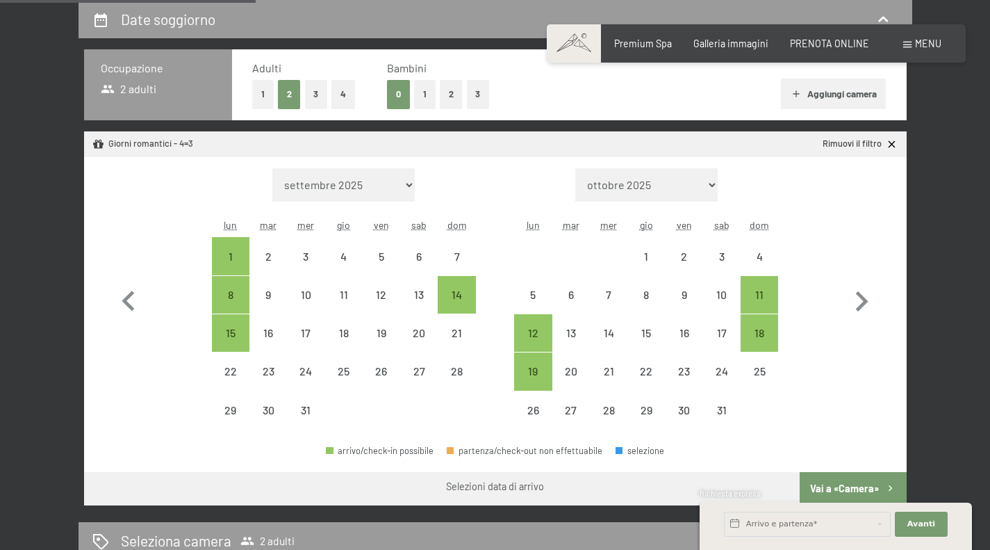
click at [536, 375] on div "19" at bounding box center [533, 383] width 35 height 35
select select "[DATE]"
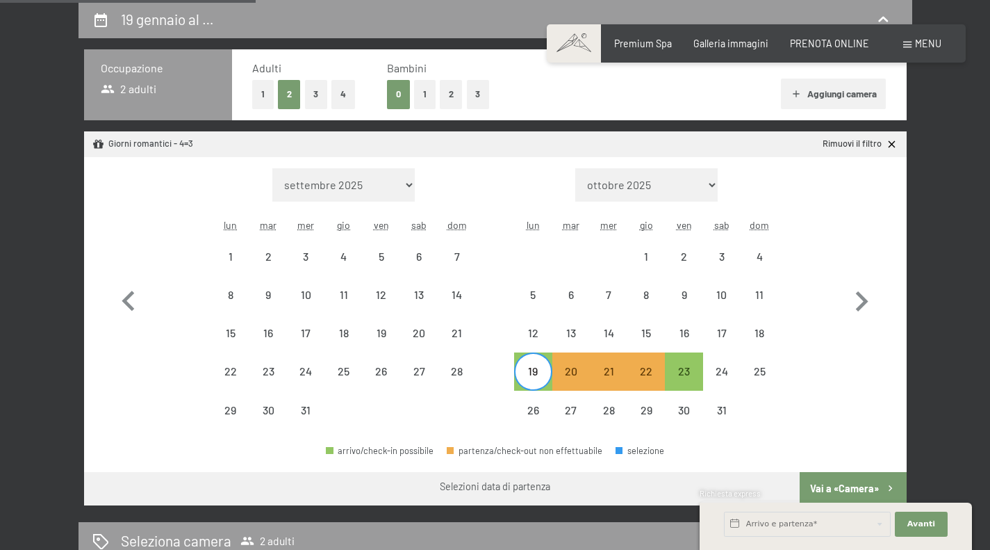
click at [669, 388] on div "23" at bounding box center [683, 383] width 35 height 35
select select "[DATE]"
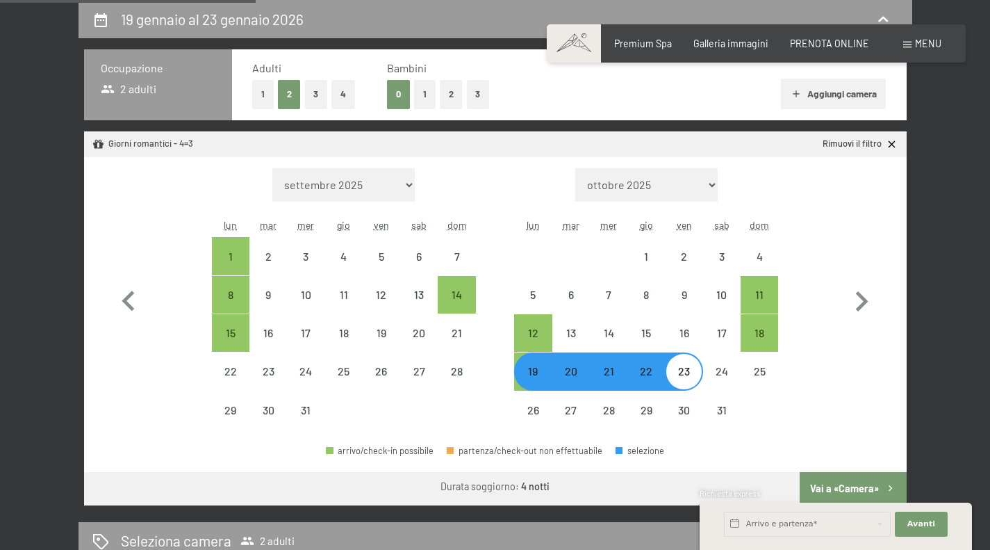
select select "[DATE]"
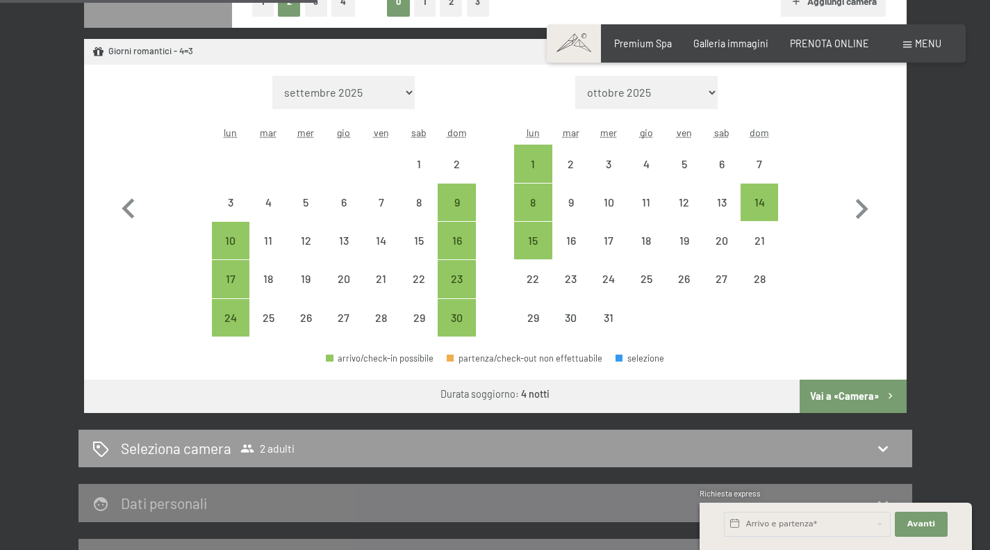
scroll to position [510, 0]
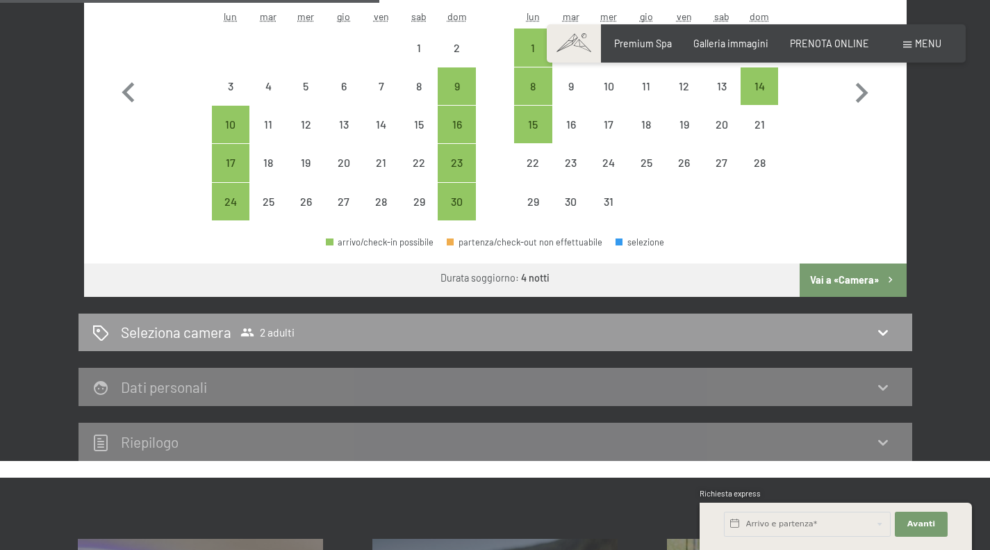
click at [881, 327] on icon at bounding box center [883, 332] width 17 height 17
select select "[DATE]"
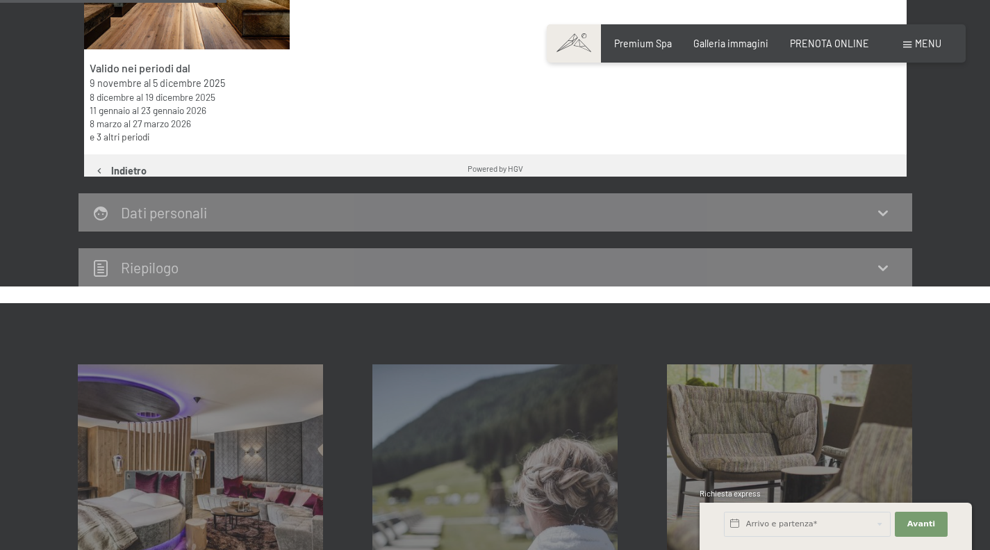
scroll to position [302, 0]
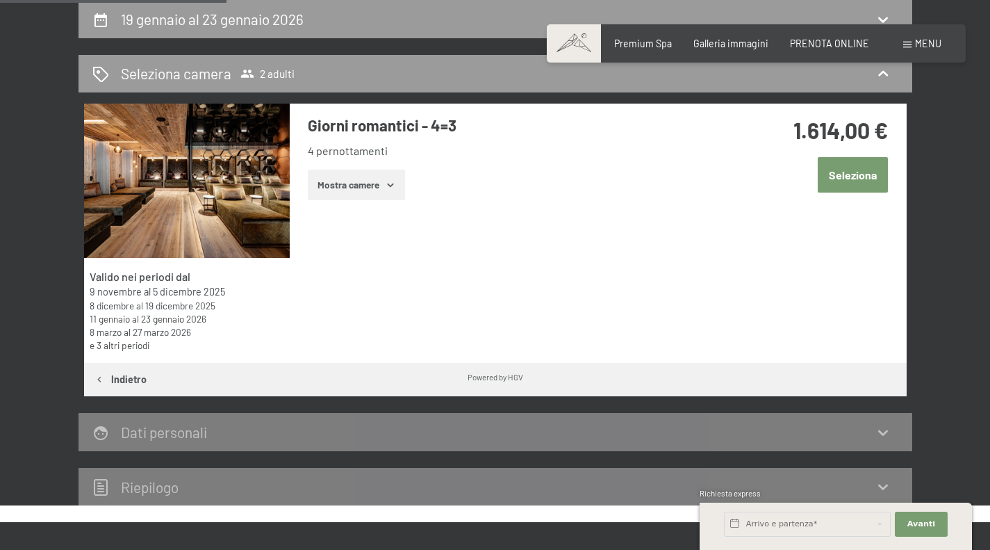
click at [378, 193] on button "Mostra camere" at bounding box center [356, 185] width 97 height 31
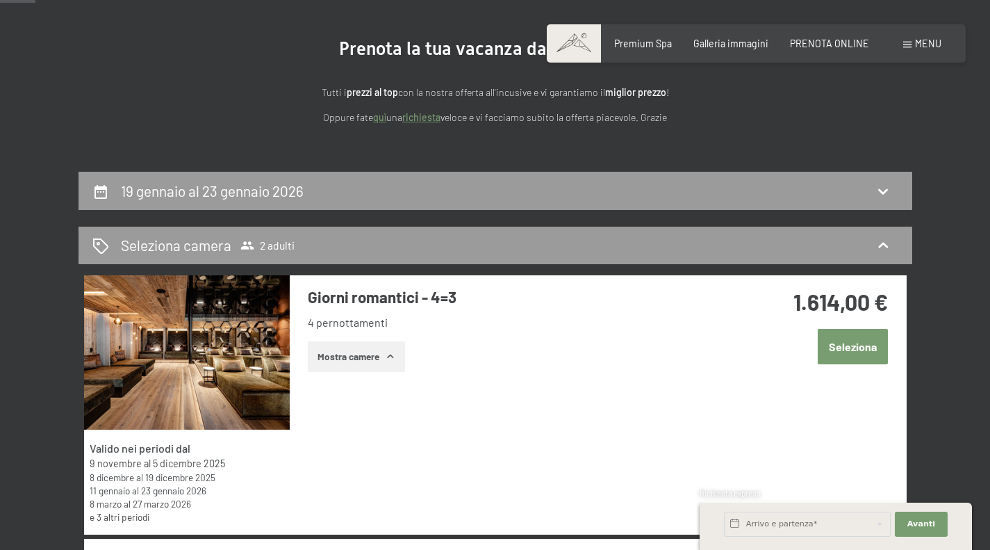
scroll to position [139, 0]
